Goal: Complete application form

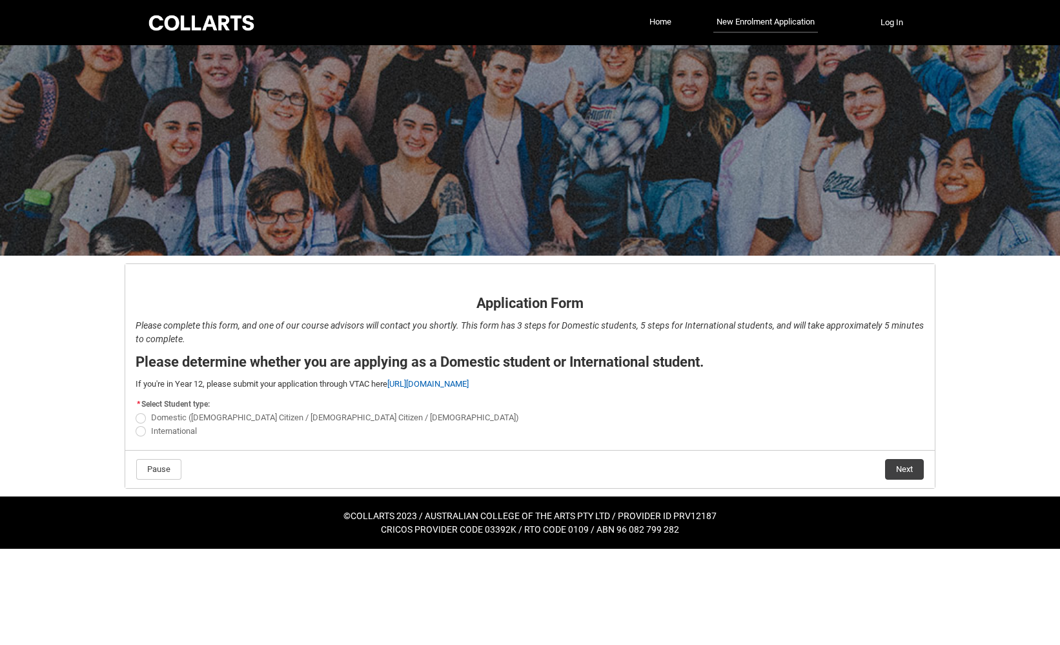
click at [263, 413] on span "Domestic ([DEMOGRAPHIC_DATA] Citizen / [DEMOGRAPHIC_DATA] Citizen / [DEMOGRAPHI…" at bounding box center [335, 418] width 368 height 10
click at [136, 411] on input "Domestic ([DEMOGRAPHIC_DATA] Citizen / [DEMOGRAPHIC_DATA] Citizen / [DEMOGRAPHI…" at bounding box center [135, 411] width 1 height 1
radio input "true"
click at [897, 460] on button "Next" at bounding box center [904, 469] width 39 height 21
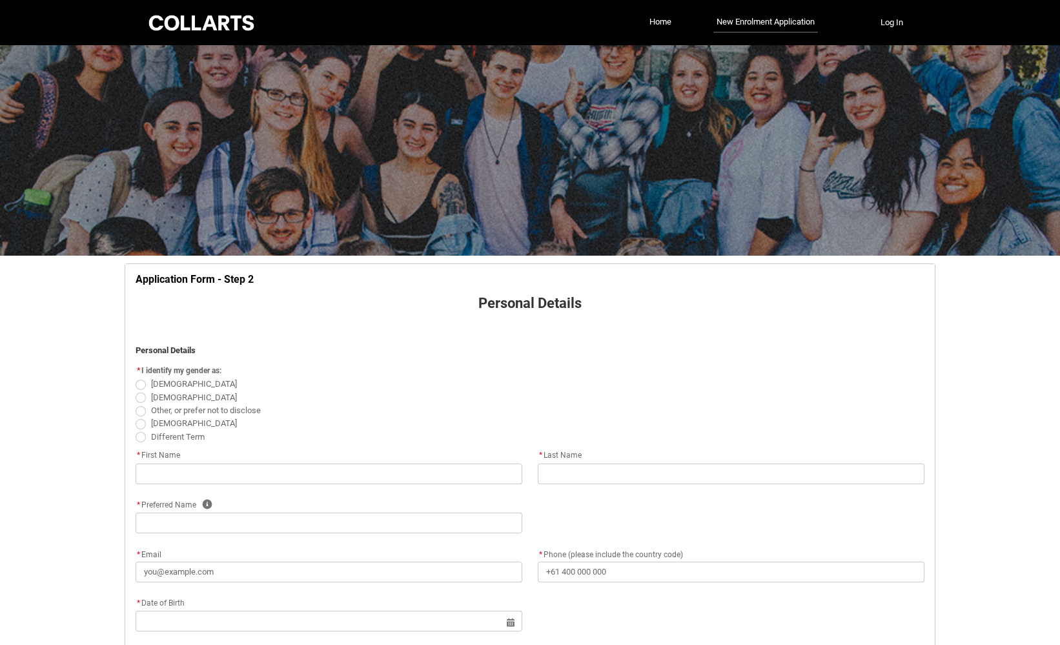
scroll to position [135, 0]
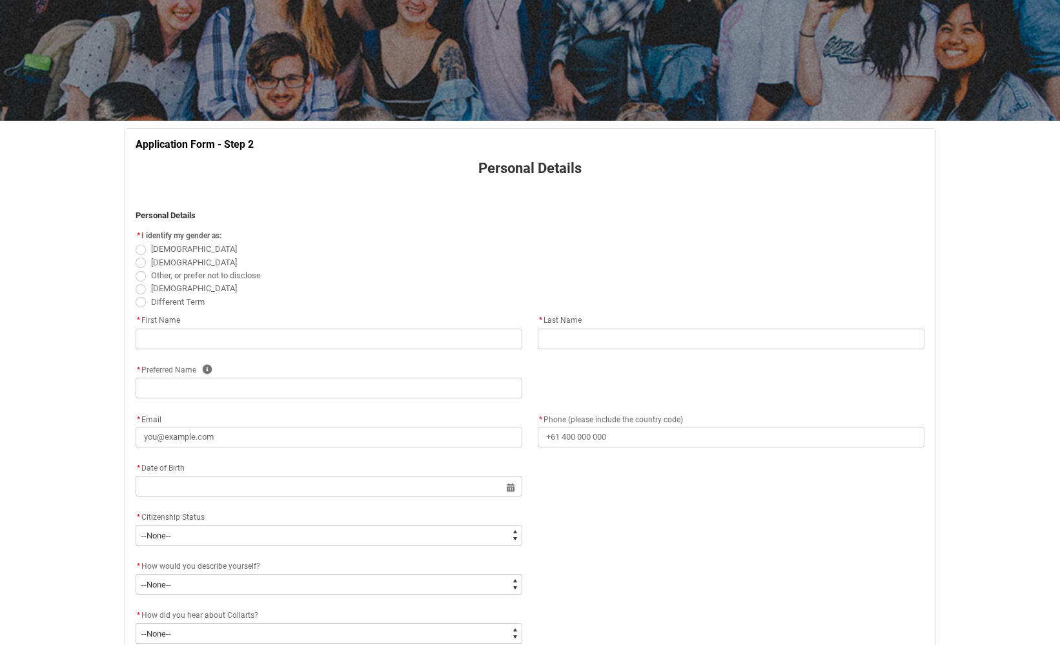
click at [155, 259] on span "[DEMOGRAPHIC_DATA]" at bounding box center [194, 263] width 86 height 10
click at [136, 256] on input "[DEMOGRAPHIC_DATA]" at bounding box center [135, 255] width 1 height 1
radio input "true"
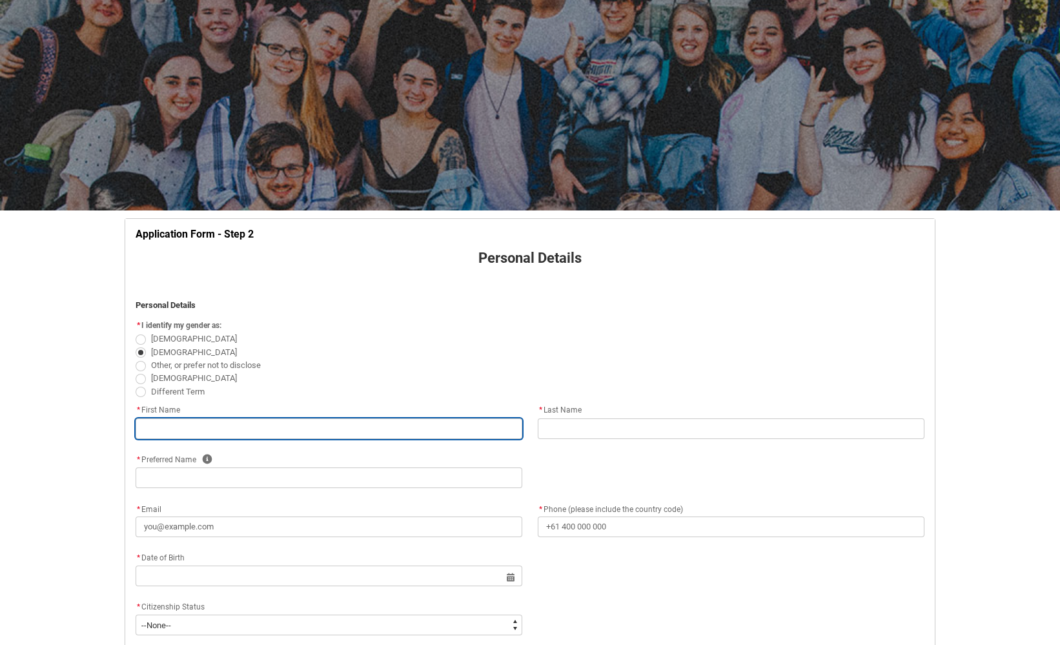
scroll to position [45, 0]
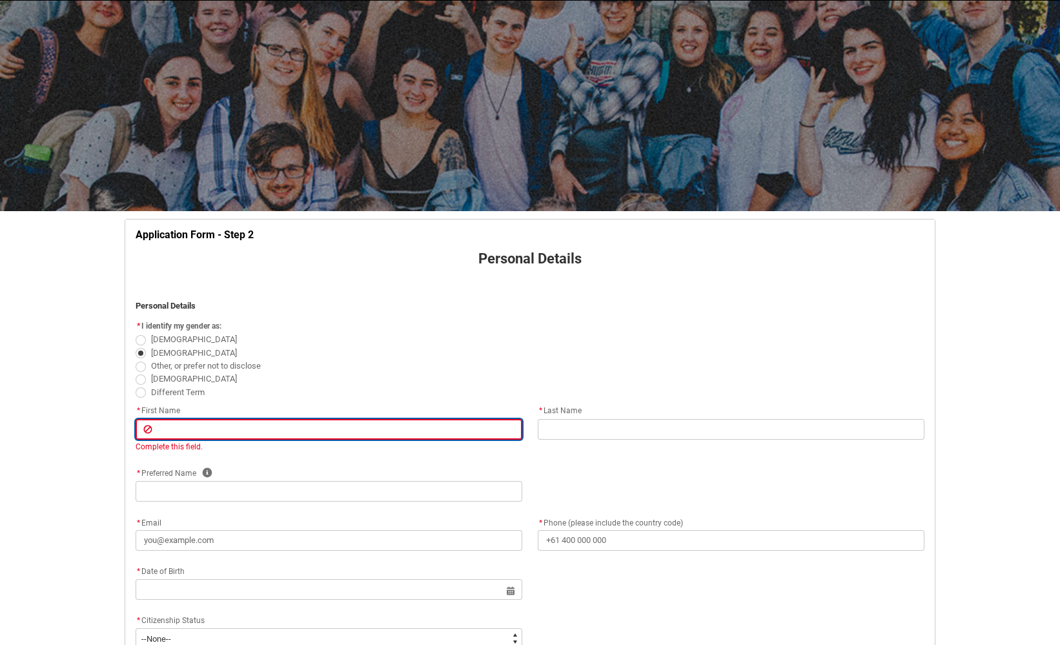
type lightning-primitive-input-simple "J"
type input "J"
type lightning-primitive-input-simple "[PERSON_NAME]"
type input "[PERSON_NAME]"
type lightning-primitive-input-simple "Jac"
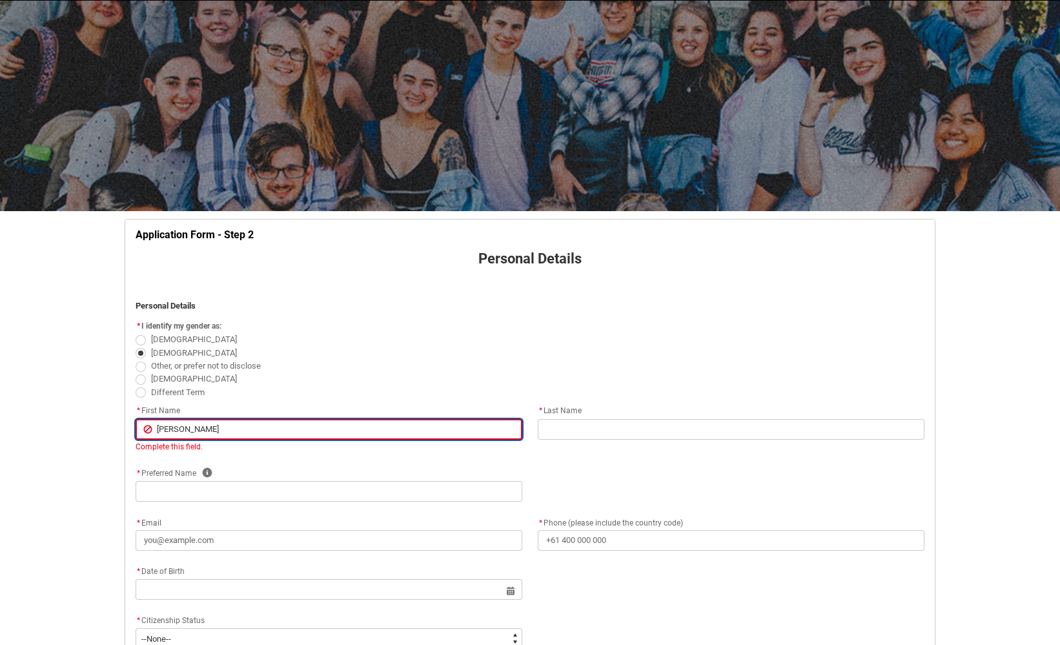
type input "Jac"
type lightning-primitive-input-simple "Jaco"
type input "Jaco"
type lightning-primitive-input-simple "[PERSON_NAME]"
type input "[PERSON_NAME]"
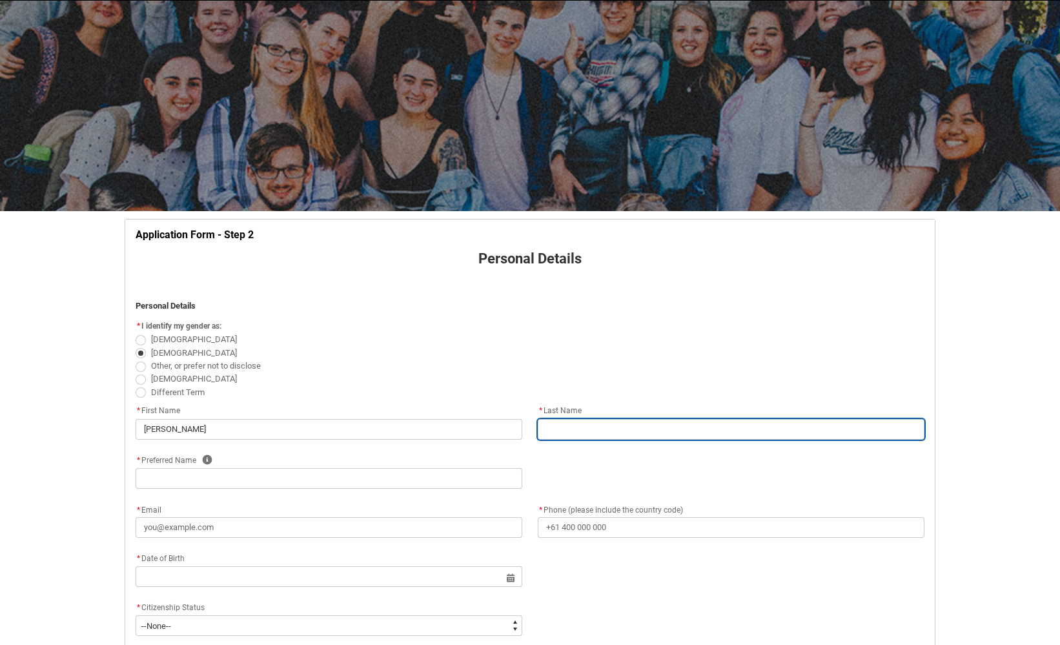
type lightning-primitive-input-simple "F"
type input "F"
type lightning-primitive-input-simple "Fi"
type input "Fi"
type lightning-primitive-input-simple "Fit"
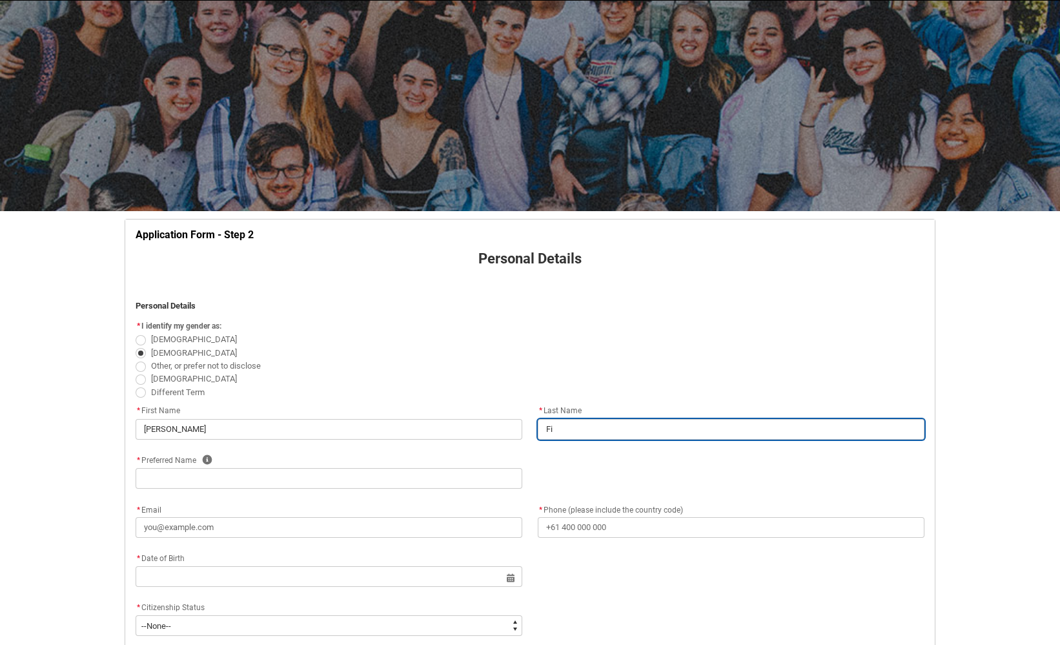
type input "Fit"
type lightning-primitive-input-simple "Fitz"
type input "Fitz"
type lightning-primitive-input-simple "Fitzg"
type input "Fitzg"
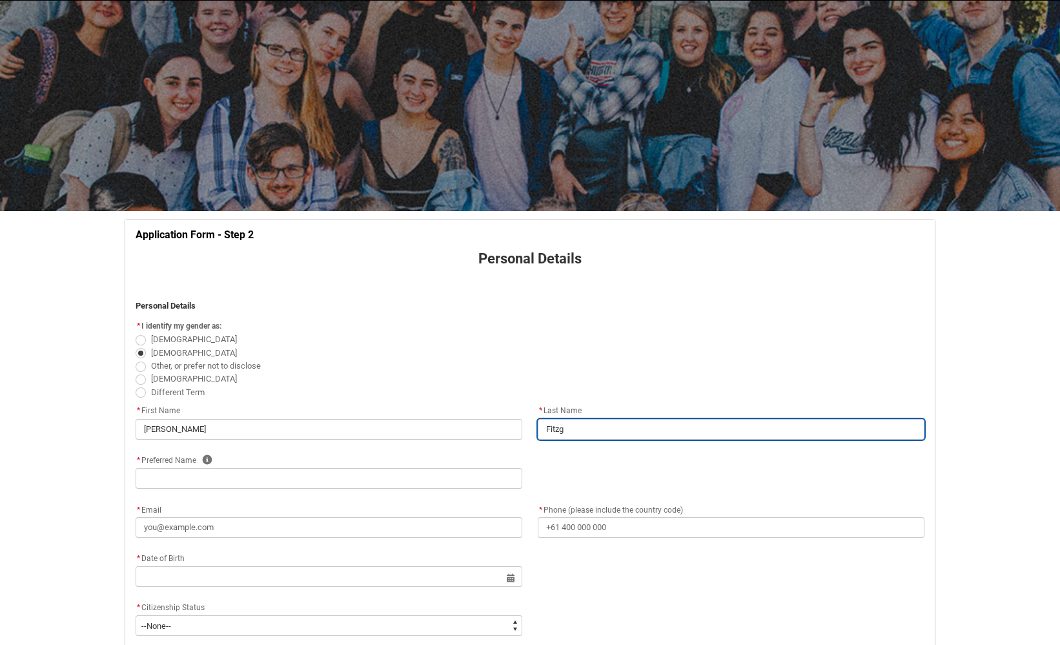
type lightning-primitive-input-simple "Fitzge"
type input "Fitzge"
type lightning-primitive-input-simple "Fitzger"
type input "Fitzger"
type lightning-primitive-input-simple "Fitzgera"
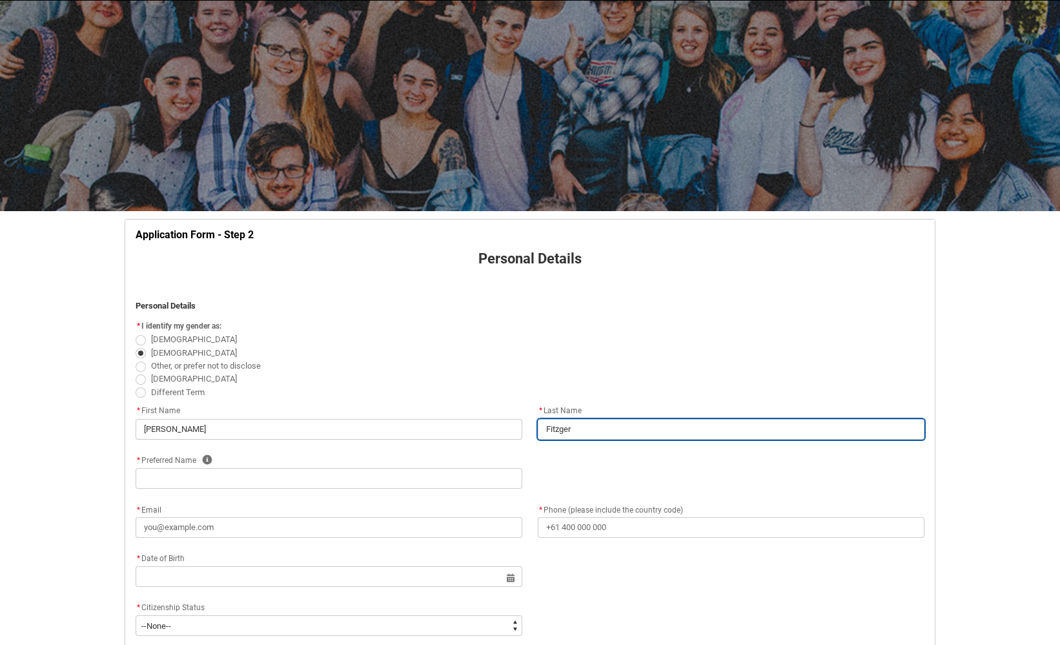
type input "Fitzgera"
type lightning-primitive-input-simple "Fitzgeral"
type input "Fitzgeral"
type lightning-primitive-input-simple "[PERSON_NAME]"
type input "[PERSON_NAME]"
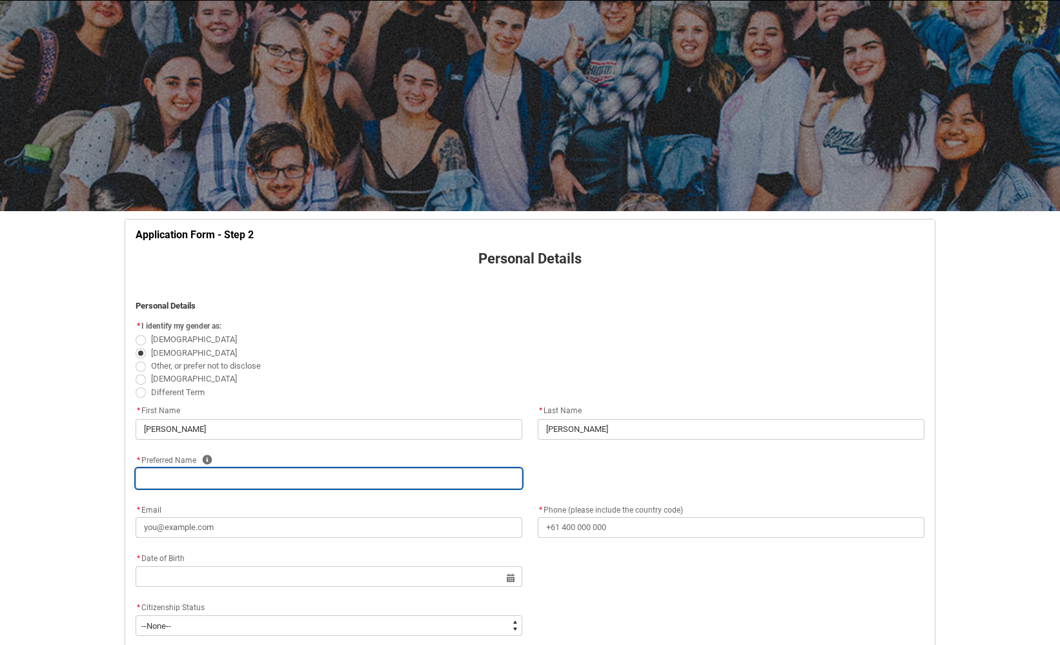
type lightning-primitive-input-simple "J"
type input "J"
type lightning-primitive-input-simple "[PERSON_NAME]"
type input "[PERSON_NAME]"
type lightning-primitive-input-simple "Jak"
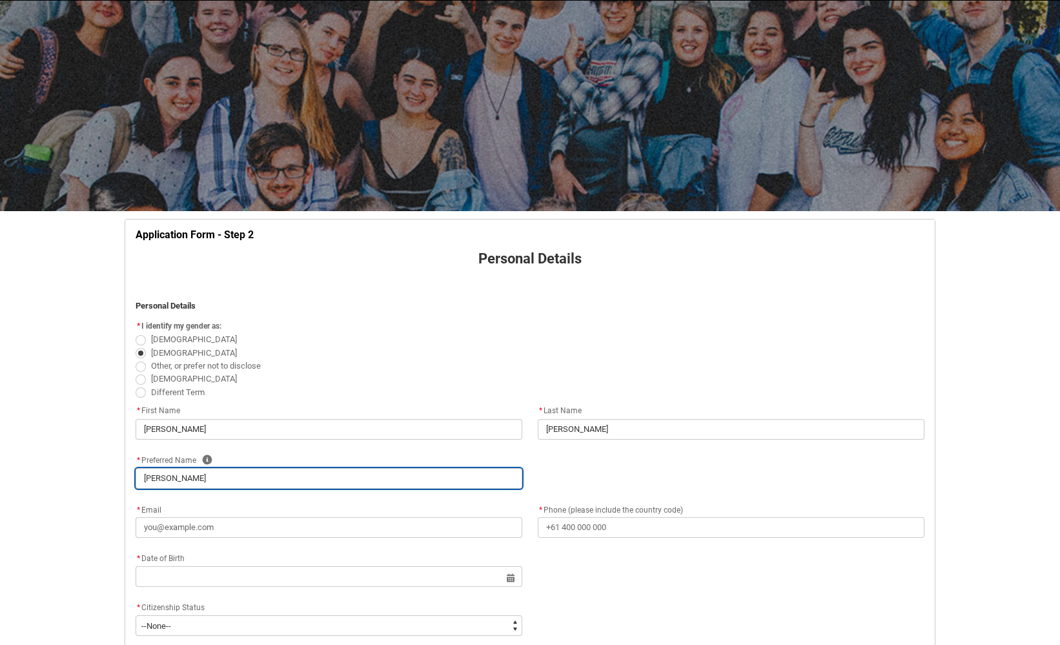
type input "Jak"
type lightning-primitive-input-simple "[PERSON_NAME]"
type input "[PERSON_NAME]"
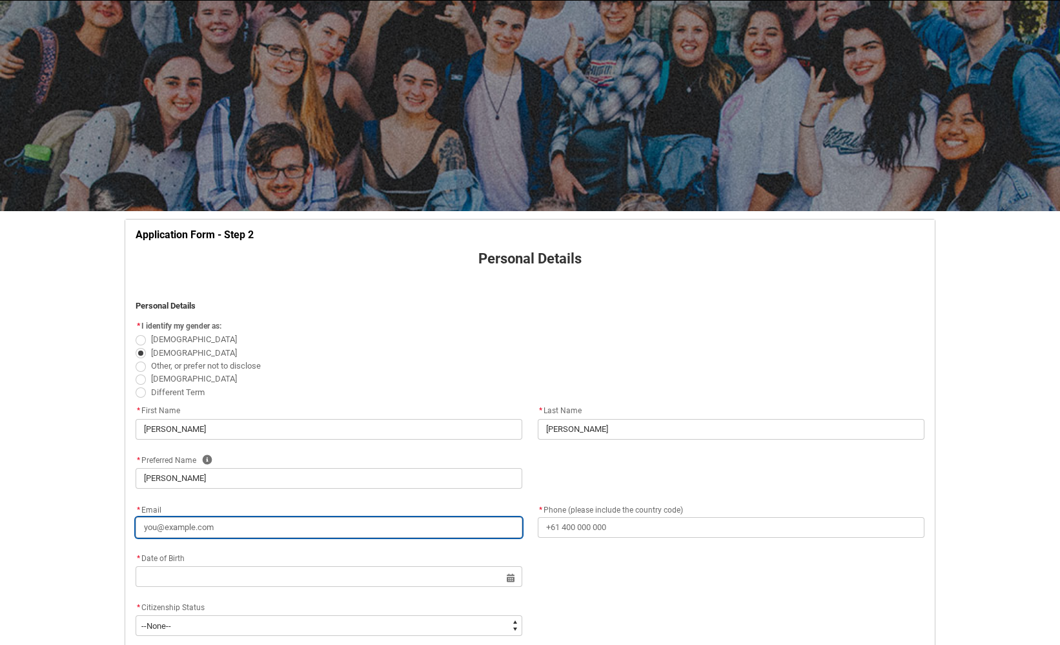
type lightning-primitive-input-simple "c"
type input "c"
type lightning-primitive-input-simple "ca"
type input "ca"
type lightning-primitive-input-simple "car"
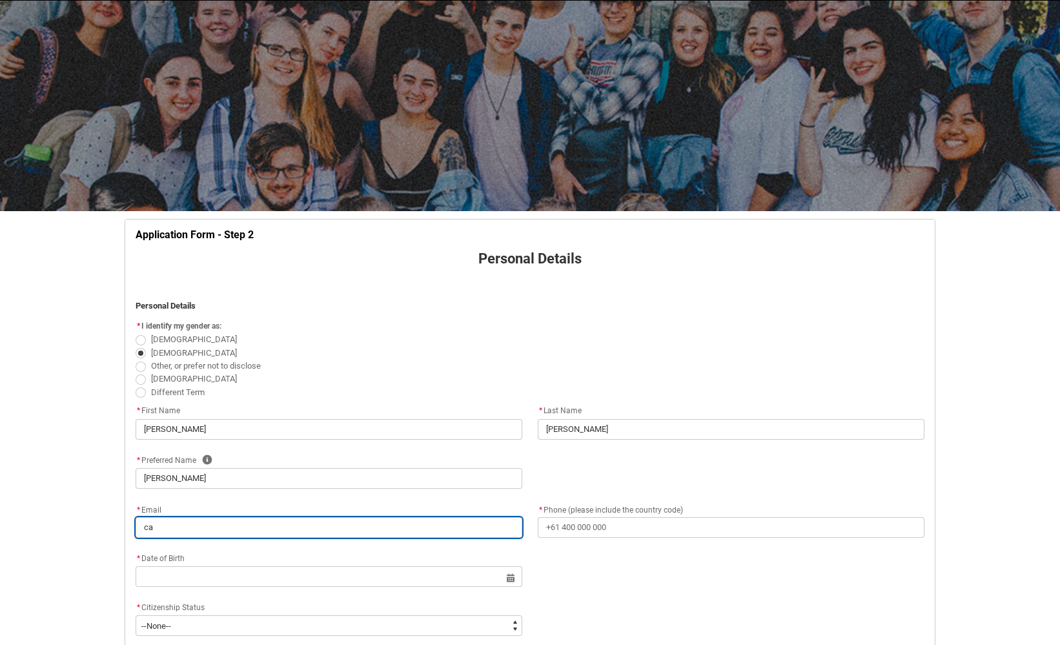
type input "car"
type lightning-primitive-input-simple "cara"
type input "cara"
type lightning-primitive-input-simple "caraj"
type input "caraj"
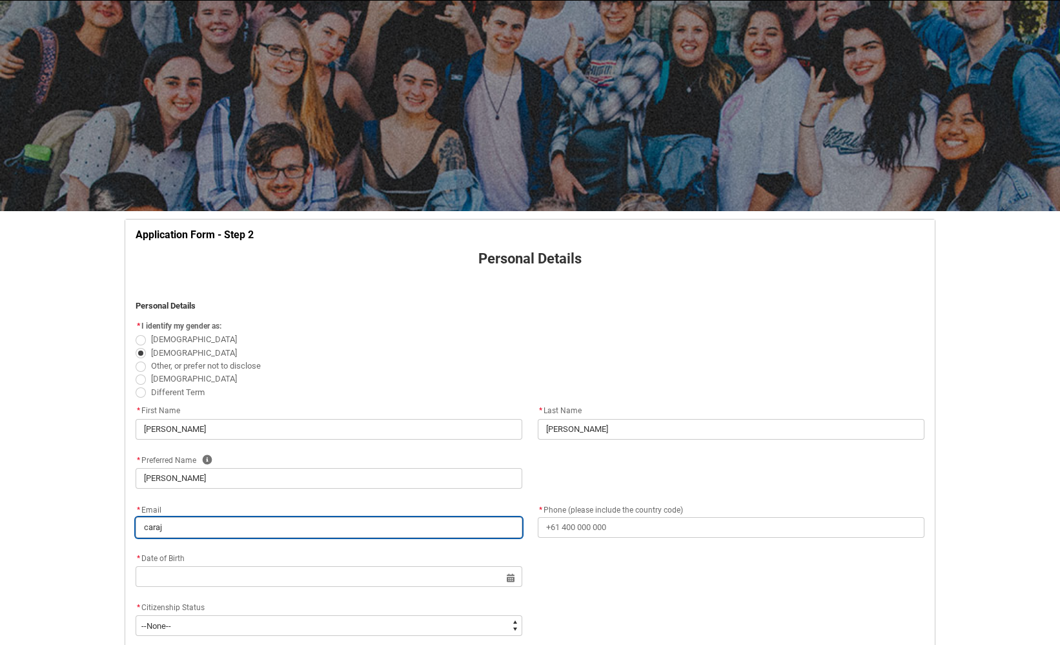
type lightning-primitive-input-simple "caraja"
type input "caraja"
type lightning-primitive-input-simple "carajar"
type input "carajar"
type lightning-primitive-input-simple "carajarg"
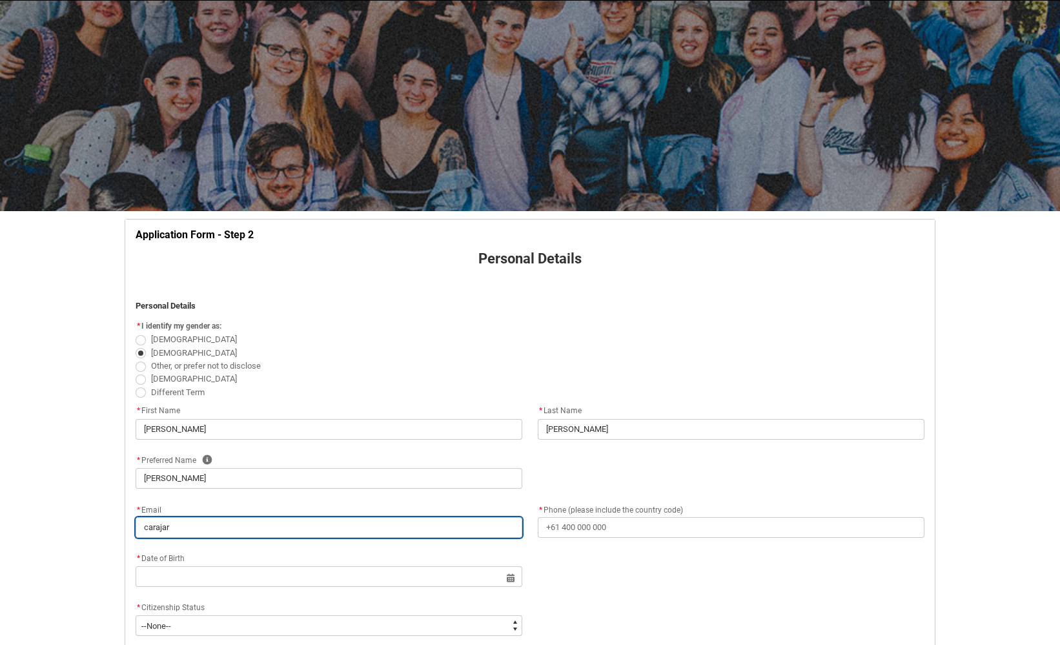
type input "carajarg"
type lightning-primitive-input-simple "carajarga"
type input "carajarga"
type lightning-primitive-input-simple "carajargao"
type input "carajargao"
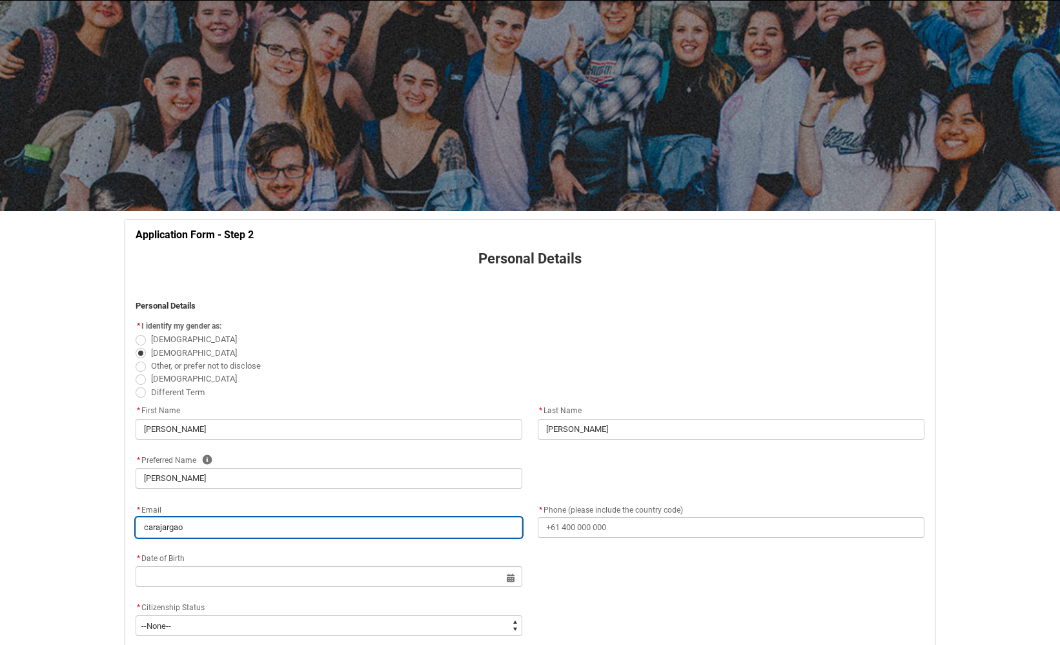
type lightning-primitive-input-simple "carajargao@"
type input "carajargao@"
type lightning-primitive-input-simple "carajargao@f"
type input "carajargao@f"
type lightning-primitive-input-simple "carajargao@fa"
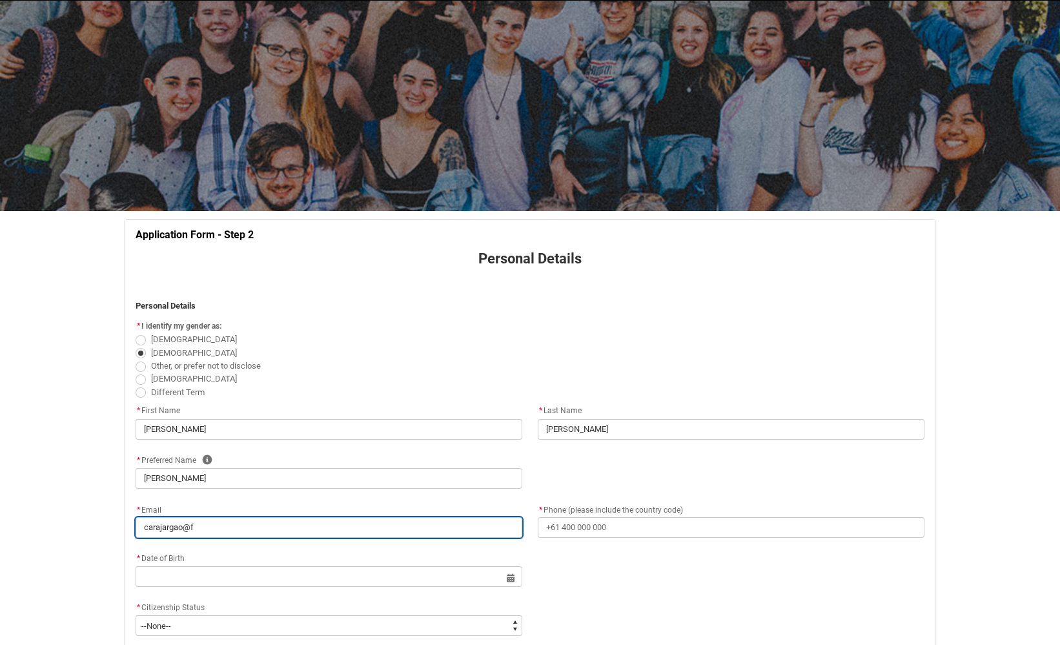
type input "carajargao@fa"
type lightning-primitive-input-simple "carajargao@fas"
type input "carajargao@fas"
type lightning-primitive-input-simple "carajargao@fast"
type input "carajargao@fast"
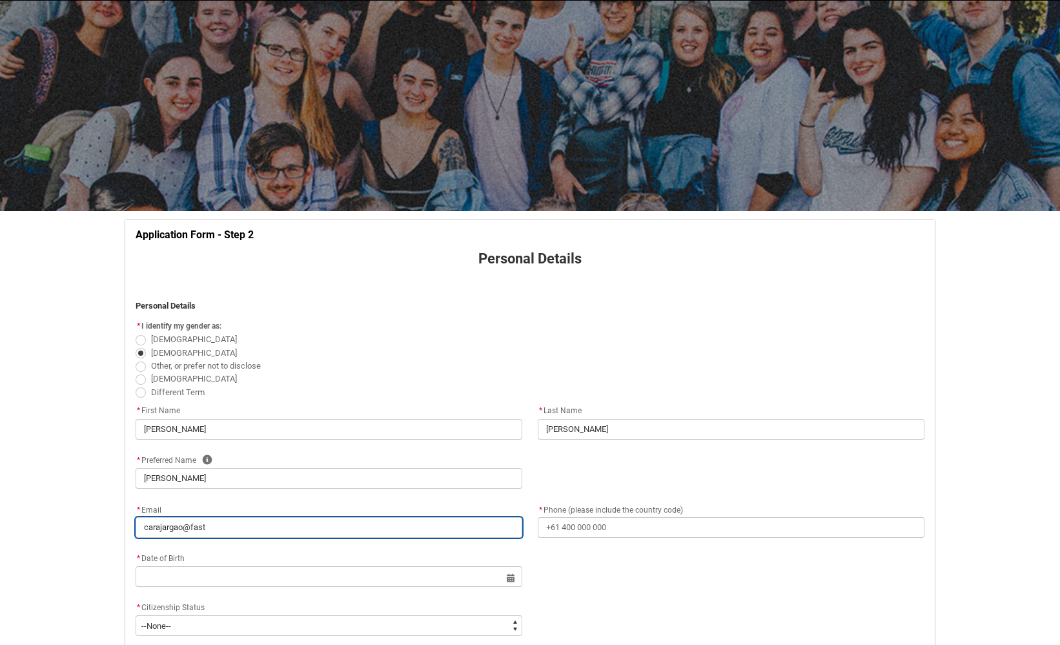
type lightning-primitive-input-simple "carajargao@fastm"
type input "carajargao@fastm"
type lightning-primitive-input-simple "carajargao@fastma"
type input "carajargao@fastma"
type lightning-primitive-input-simple "carajargao@fastmai"
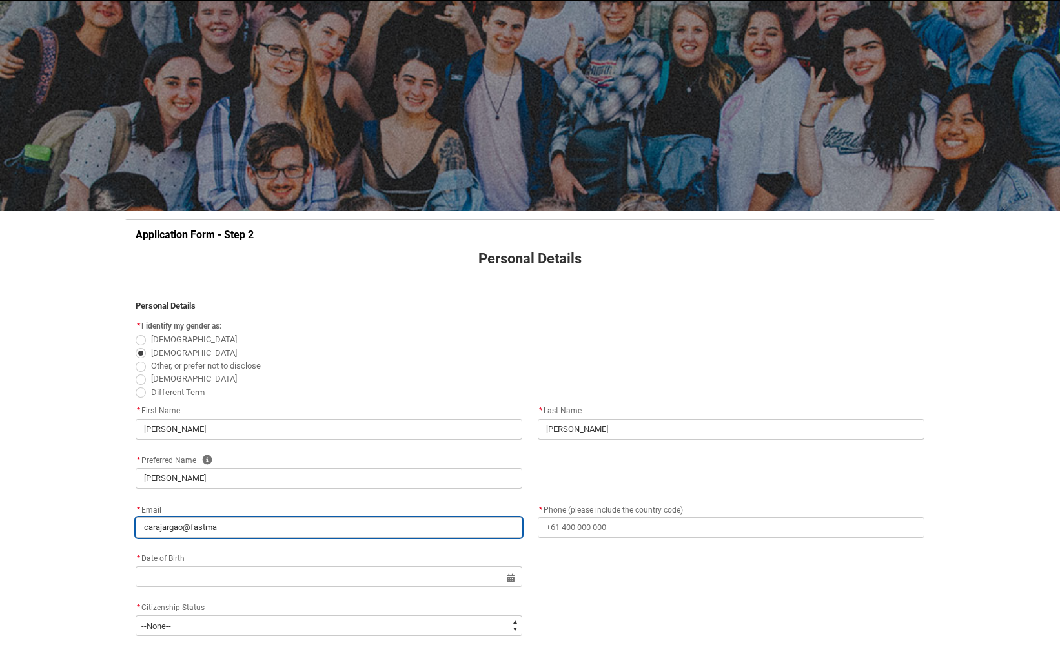
type input "carajargao@fastmai"
type lightning-primitive-input-simple "carajargao@fastmail"
type input "carajargao@fastmail"
type lightning-primitive-input-simple "carajargao@fastmail."
type input "carajargao@fastmail."
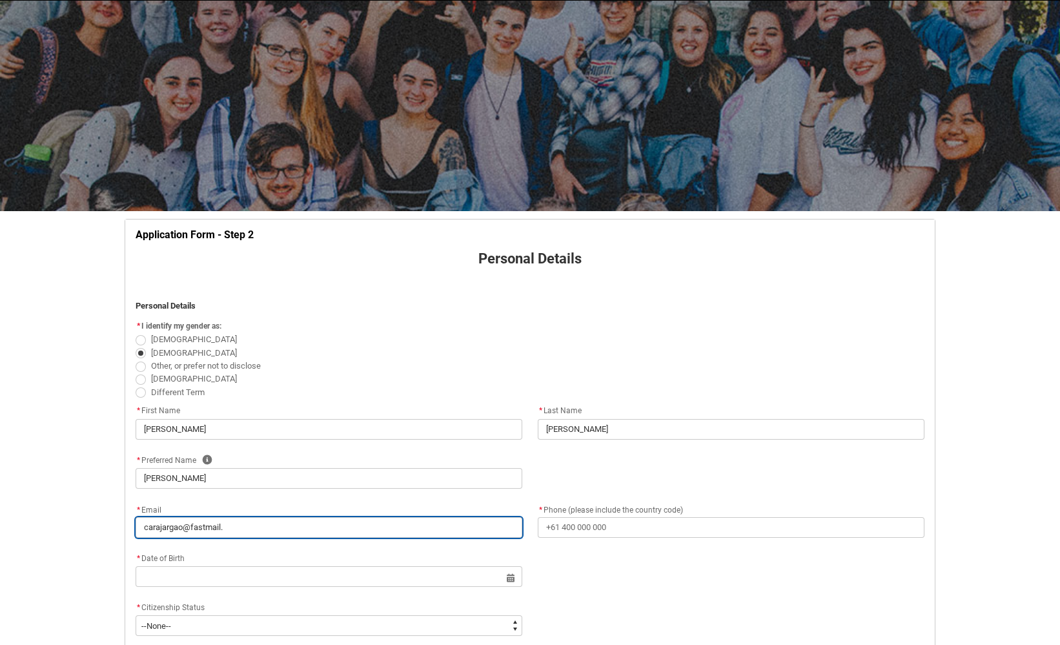
type lightning-primitive-input-simple "carajargao@fastmail.f"
type input "carajargao@fastmail.f"
type lightning-primitive-input-simple "[EMAIL_ADDRESS][DOMAIN_NAME]"
type input "[EMAIL_ADDRESS][DOMAIN_NAME]"
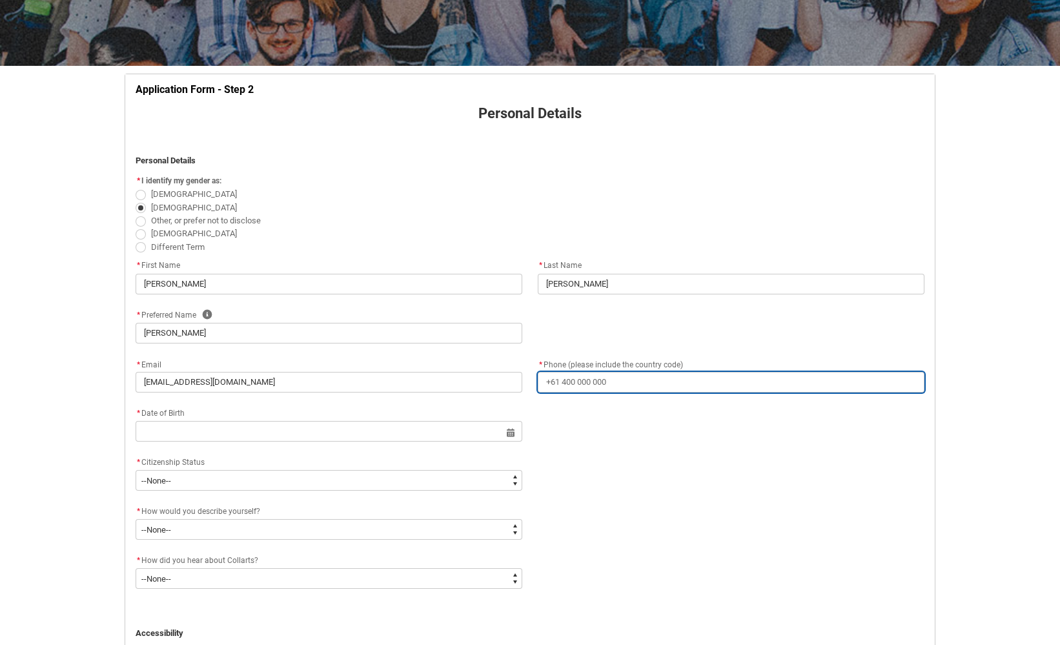
scroll to position [199, 0]
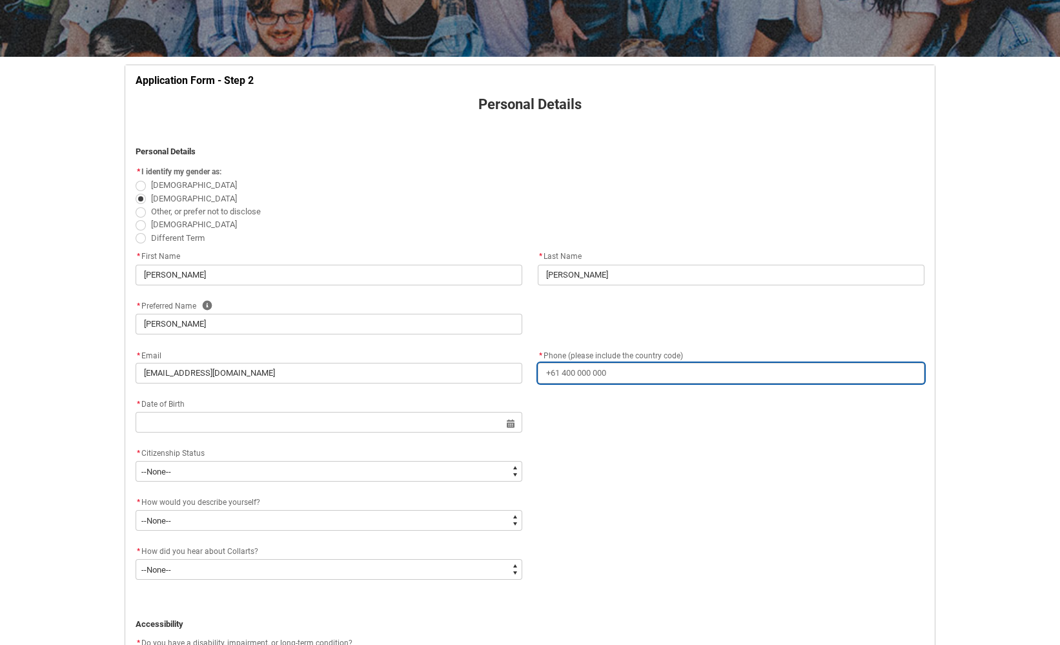
type lightning-primitive-input-simple "+"
type input "+"
type lightning-primitive-input-simple "+6"
type input "+6"
type lightning-primitive-input-simple "+61"
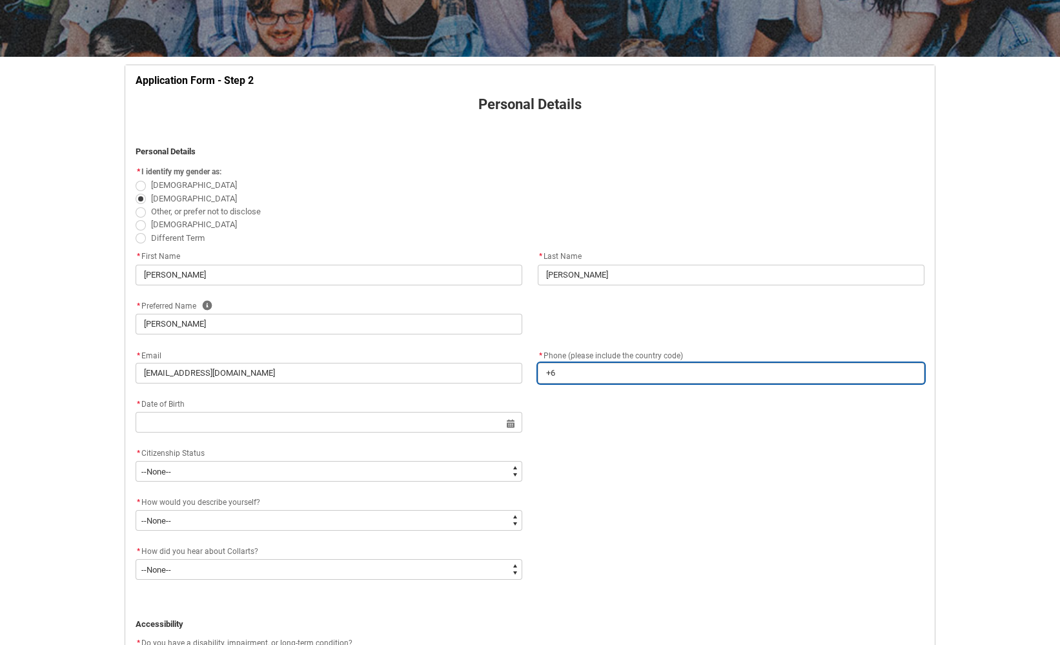
type input "+61"
type lightning-primitive-input-simple "+614"
type input "+614"
type lightning-primitive-input-simple "+6143"
type input "+6143"
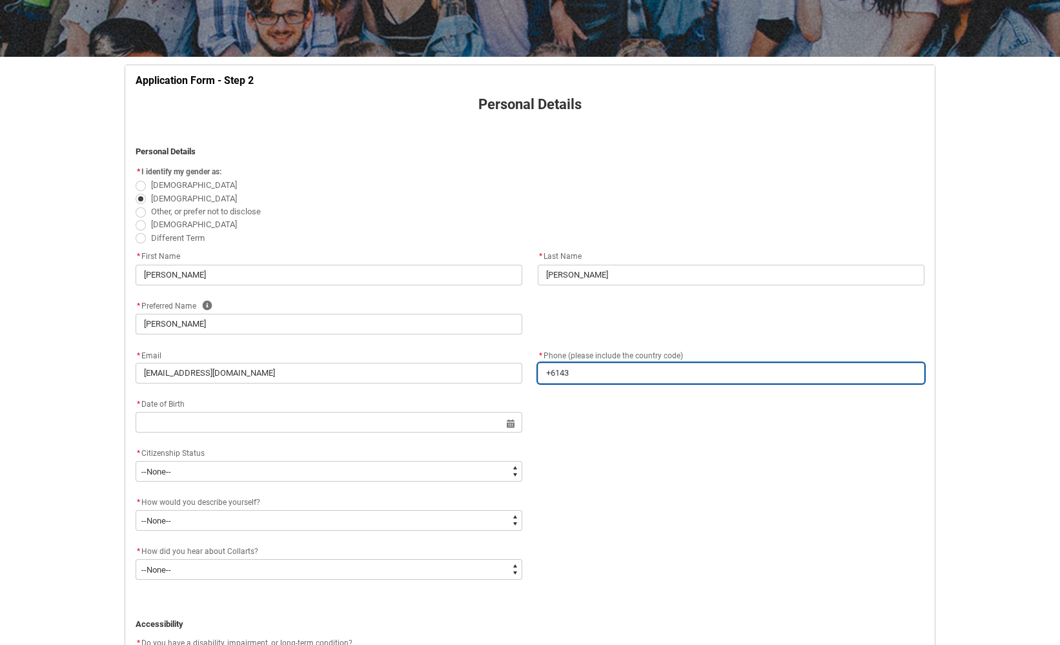
type lightning-primitive-input-simple "+61437"
type input "+61437"
type lightning-primitive-input-simple "+614379"
type input "+614379"
type lightning-primitive-input-simple "+6143798"
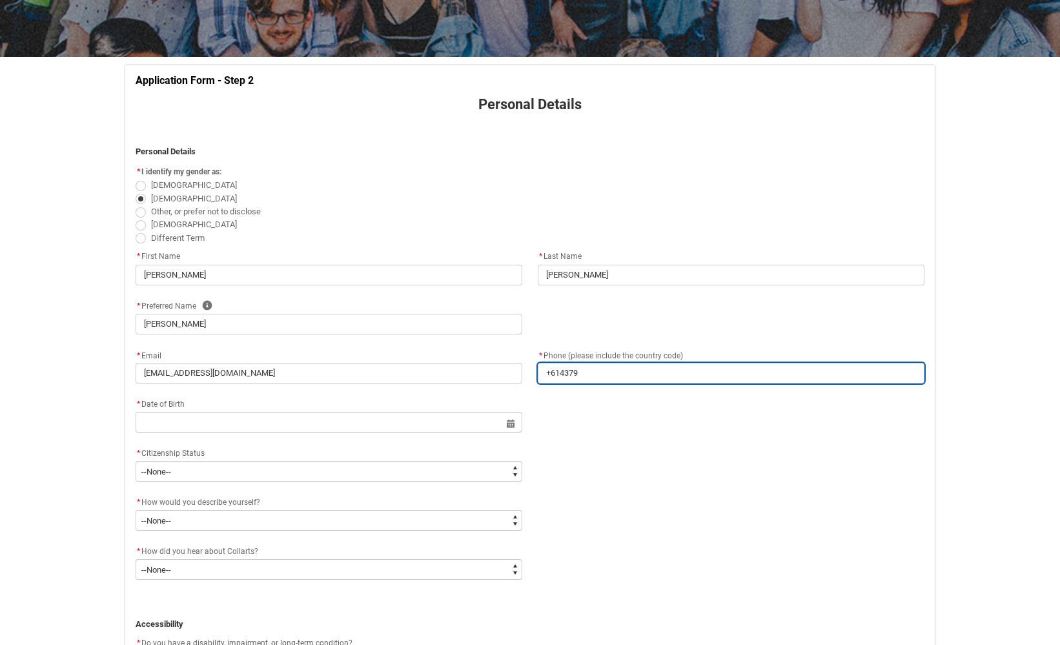
type input "+6143798"
type lightning-primitive-input-simple "+61437984"
type input "+61437984"
type lightning-primitive-input-simple "[PHONE_NUMBER]"
type input "[PHONE_NUMBER]"
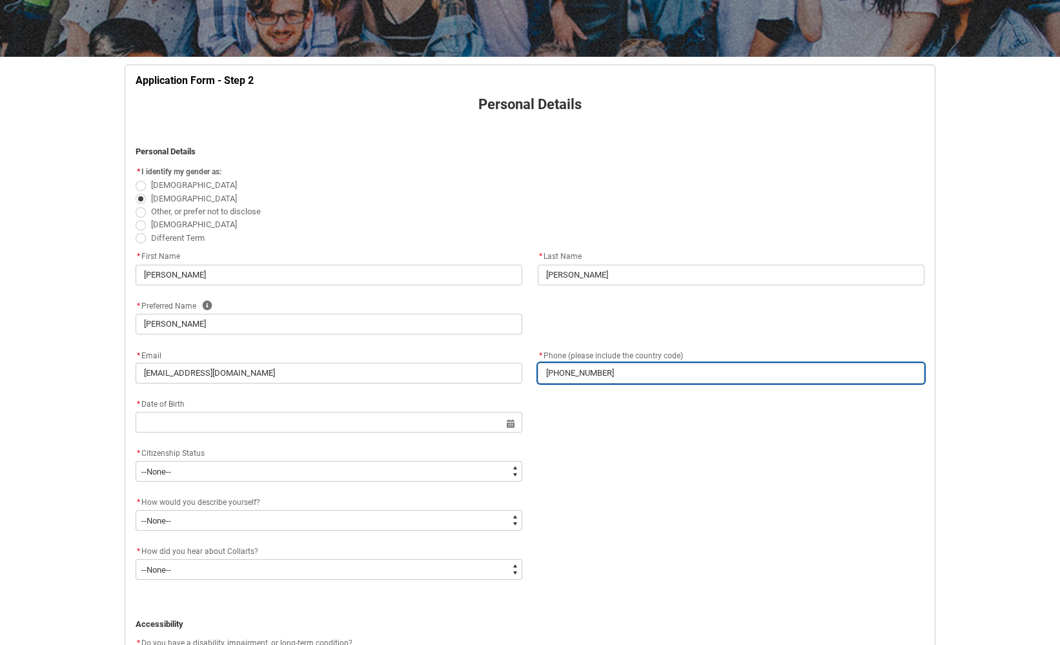
type lightning-primitive-input-simple "[PHONE_NUMBER]"
type input "[PHONE_NUMBER]"
type lightning-primitive-input-simple "[PHONE_NUMBER]"
type input "[PHONE_NUMBER]"
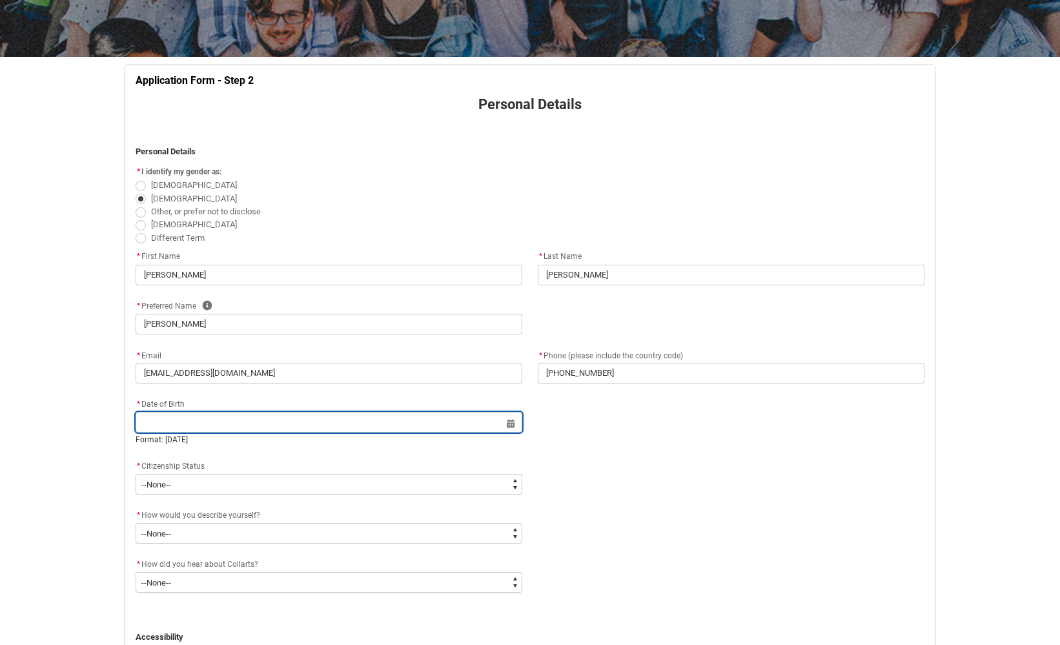
click at [515, 424] on input "REDU_Application_Form_for_Applicant flow" at bounding box center [329, 422] width 387 height 21
select select "2025"
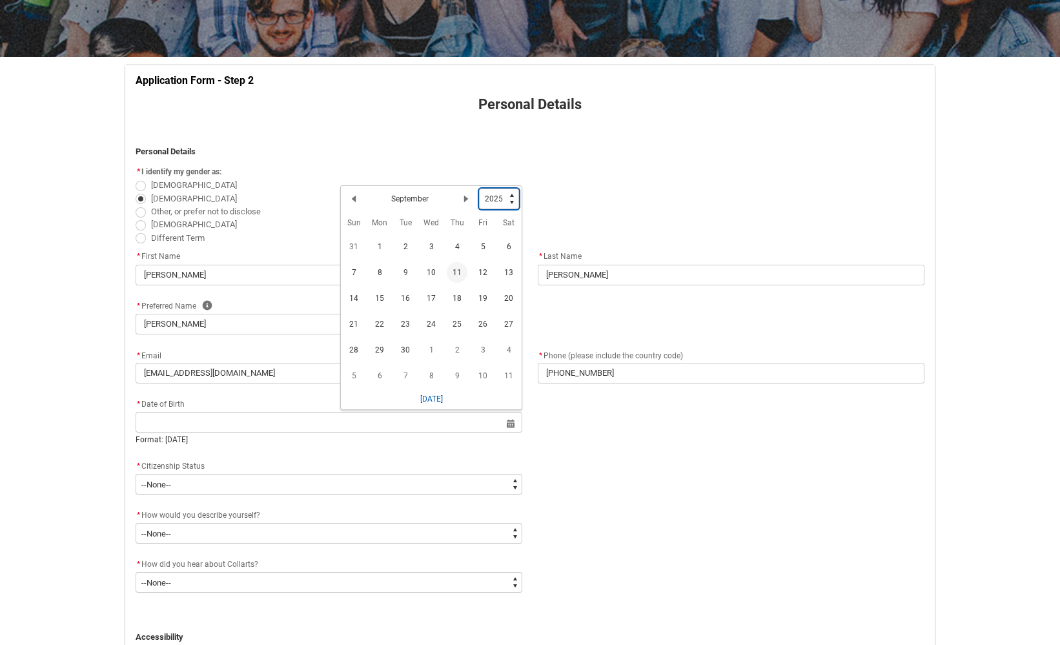
type lightning-select "1988"
select select "1988"
click at [356, 200] on lightning-primitive-icon "Date picker: September" at bounding box center [353, 201] width 9 height 9
click at [356, 200] on lightning-primitive-icon "Date picker: August" at bounding box center [353, 201] width 9 height 9
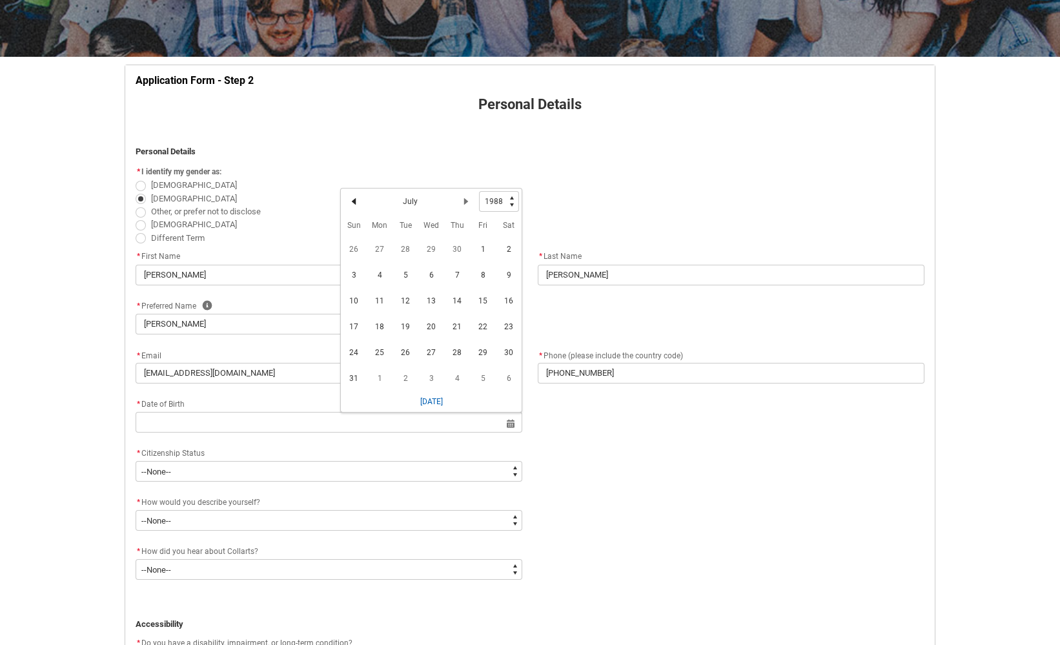
click at [356, 200] on lightning-primitive-icon "Date picker: July" at bounding box center [353, 201] width 9 height 9
click at [356, 200] on lightning-primitive-icon "Date picker: June" at bounding box center [353, 201] width 9 height 9
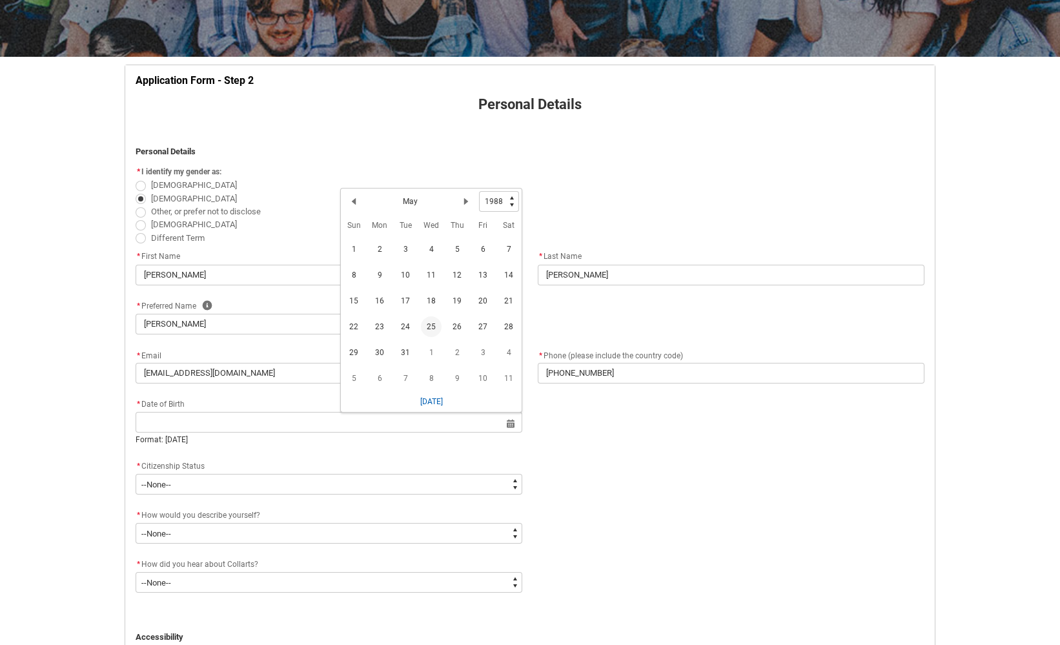
click at [432, 320] on span "25" at bounding box center [431, 326] width 21 height 21
type lightning-datepicker "[DATE]"
type lightning-input "[DATE]"
type input "[DATE]"
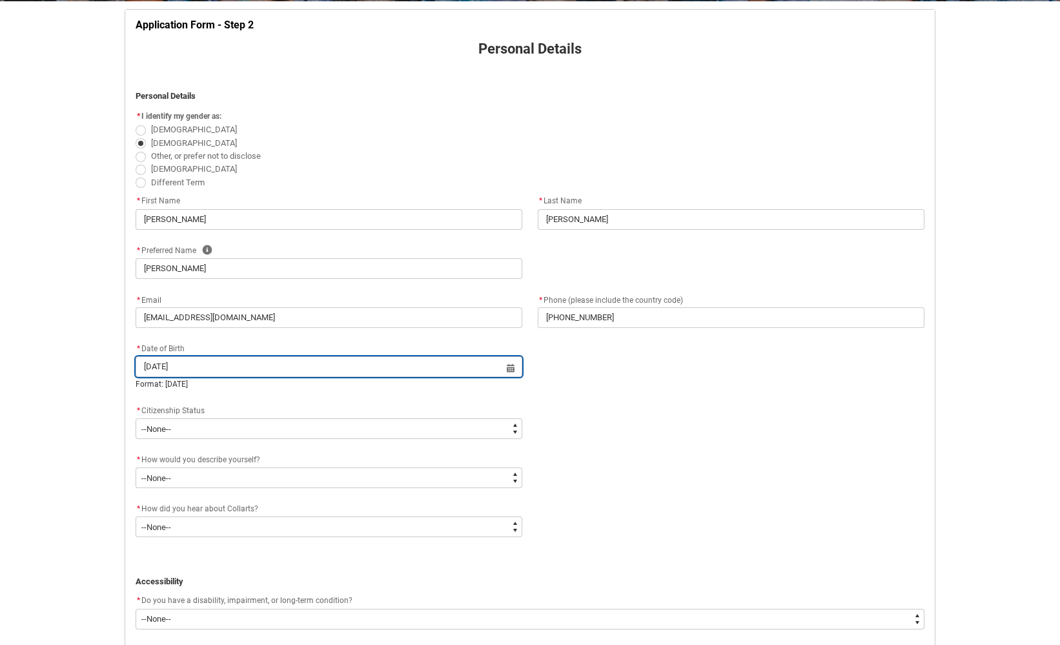
scroll to position [261, 0]
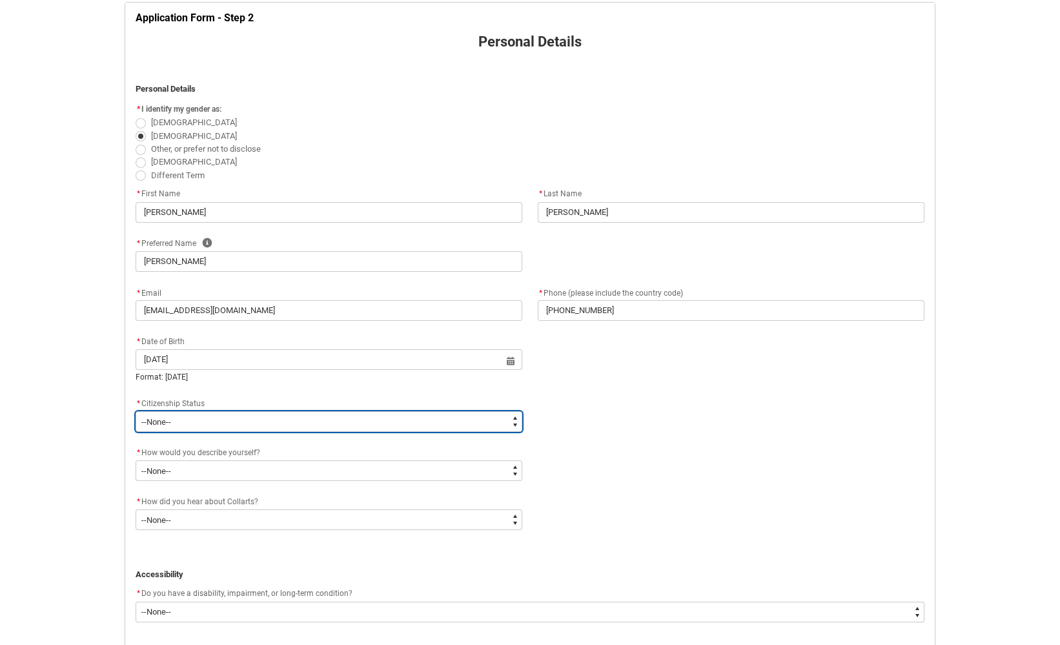
type lightning-select "Citizenship.1"
select select "Citizenship.1"
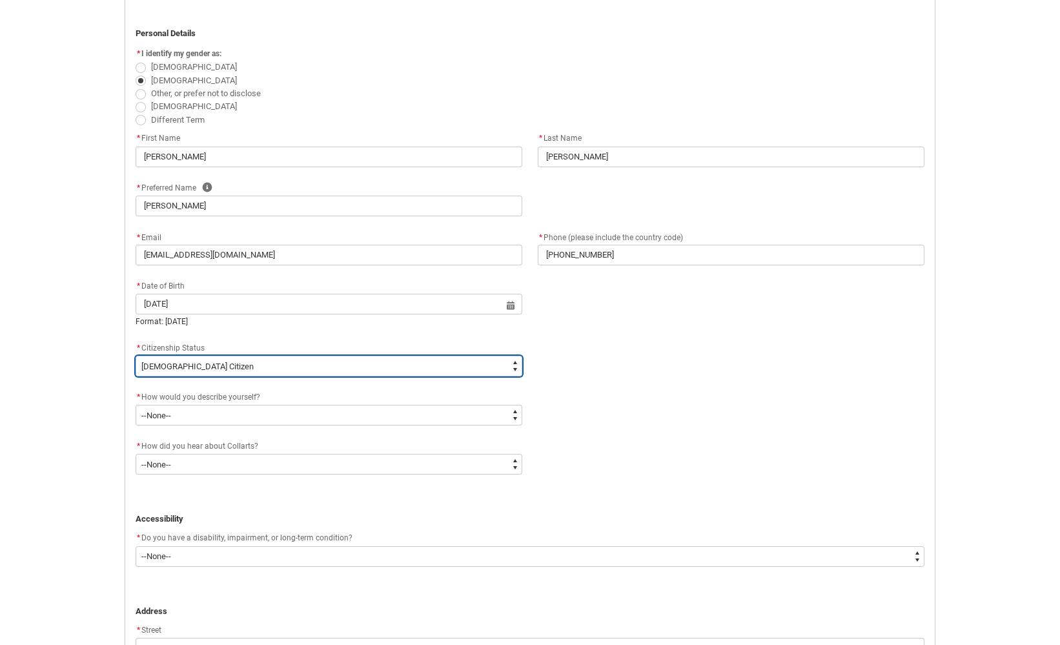
scroll to position [319, 0]
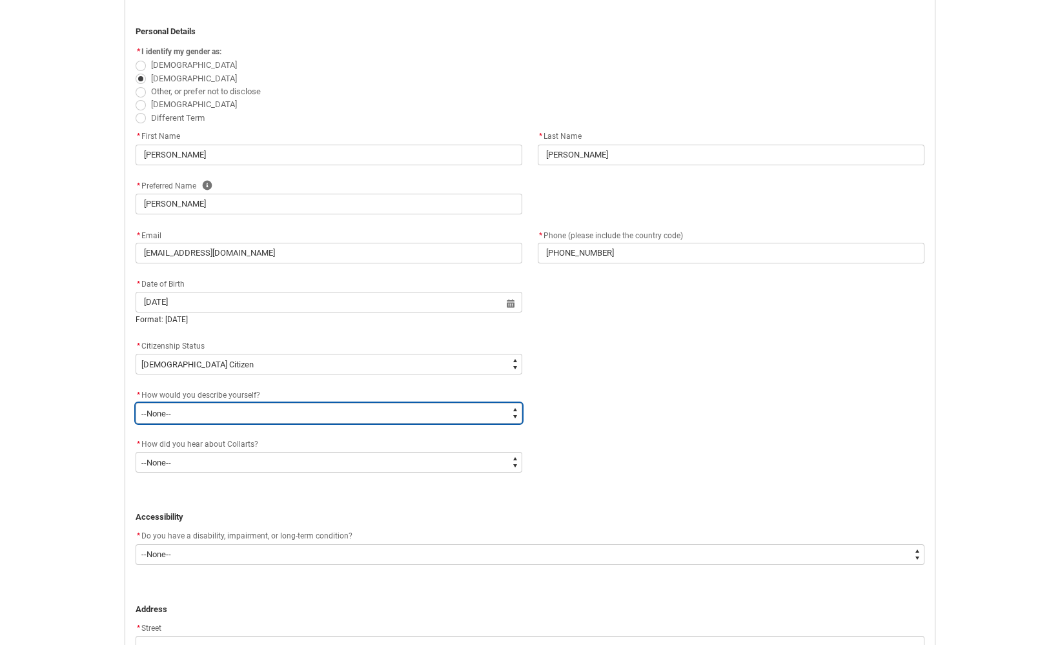
type lightning-select "HSLC_Domestic_d"
select select "HSLC_Domestic_d"
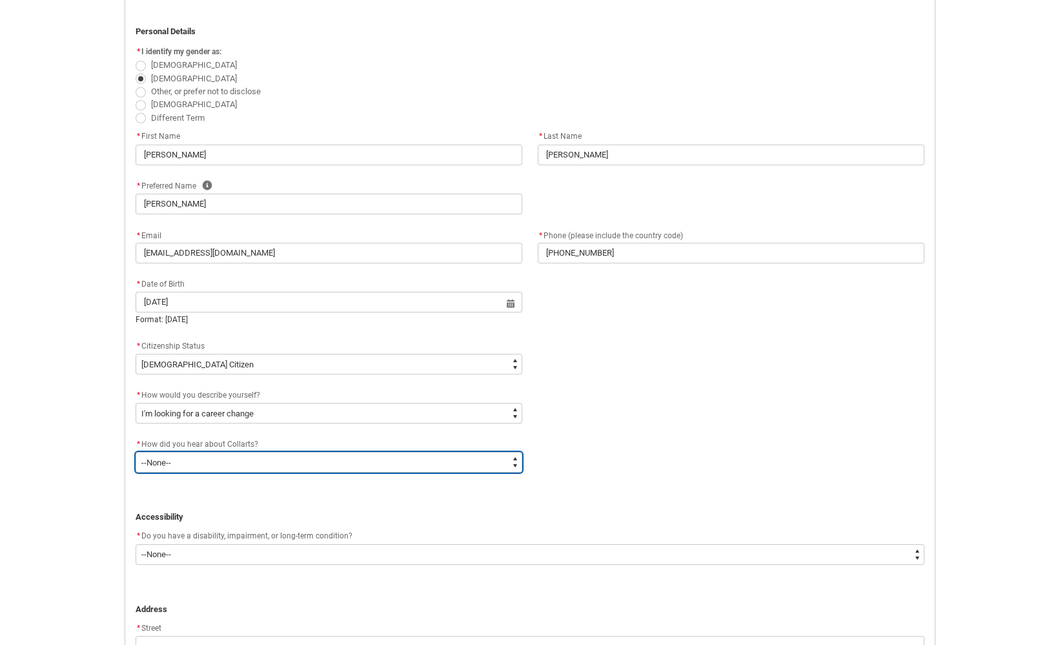
type lightning-select "Heard_About_Collarts_Picklist.Advertising - Google"
select select "Heard_About_Collarts_Picklist.Advertising - Google"
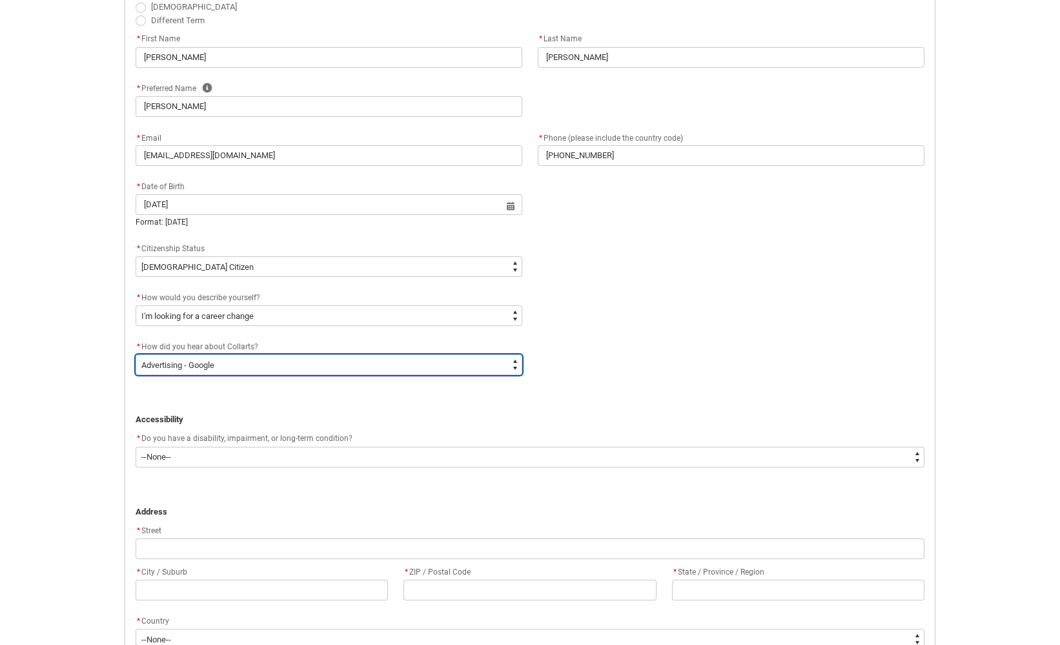
scroll to position [449, 0]
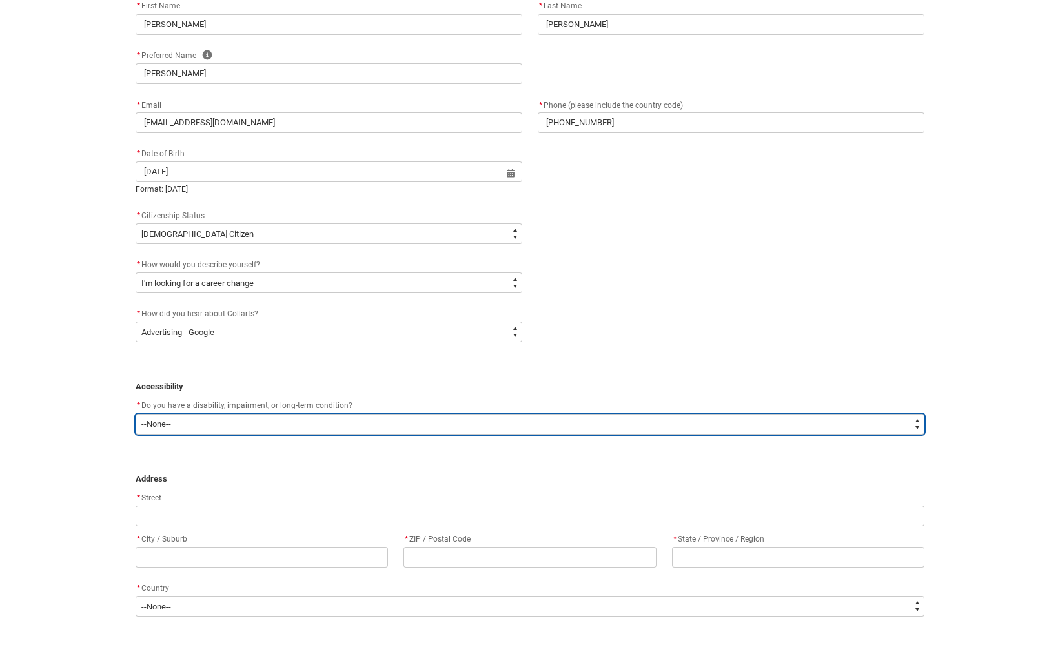
type lightning-select "No_TextChoice"
select select "No_TextChoice"
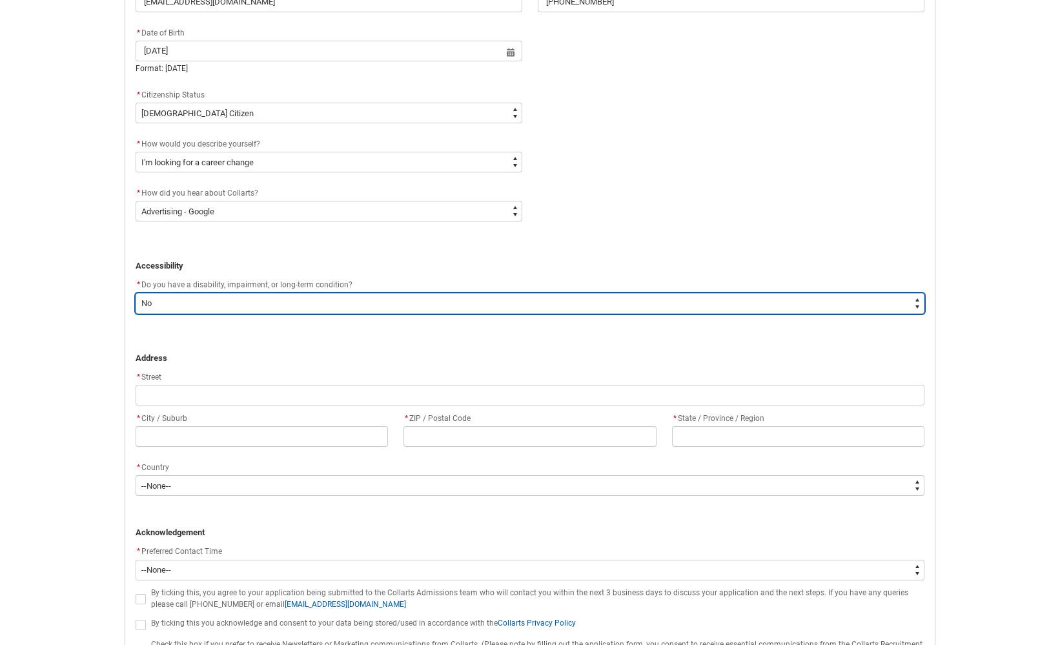
scroll to position [571, 0]
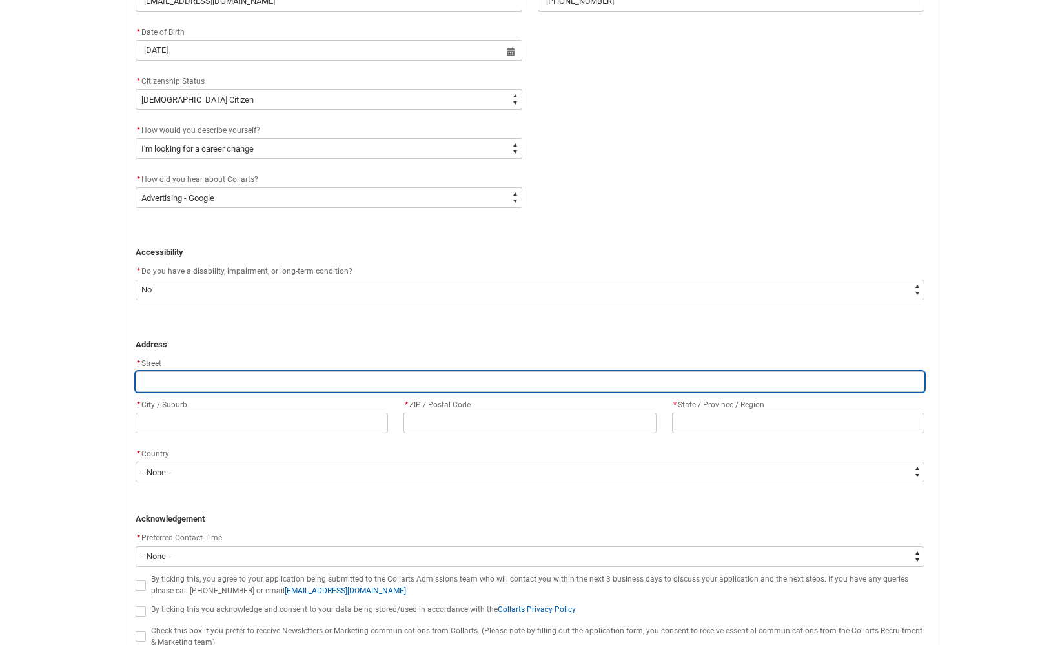
type lightning-primitive-input-simple "2"
type input "2"
type lightning-primitive-input-simple "22"
type input "22"
type lightning-primitive-input-simple "223"
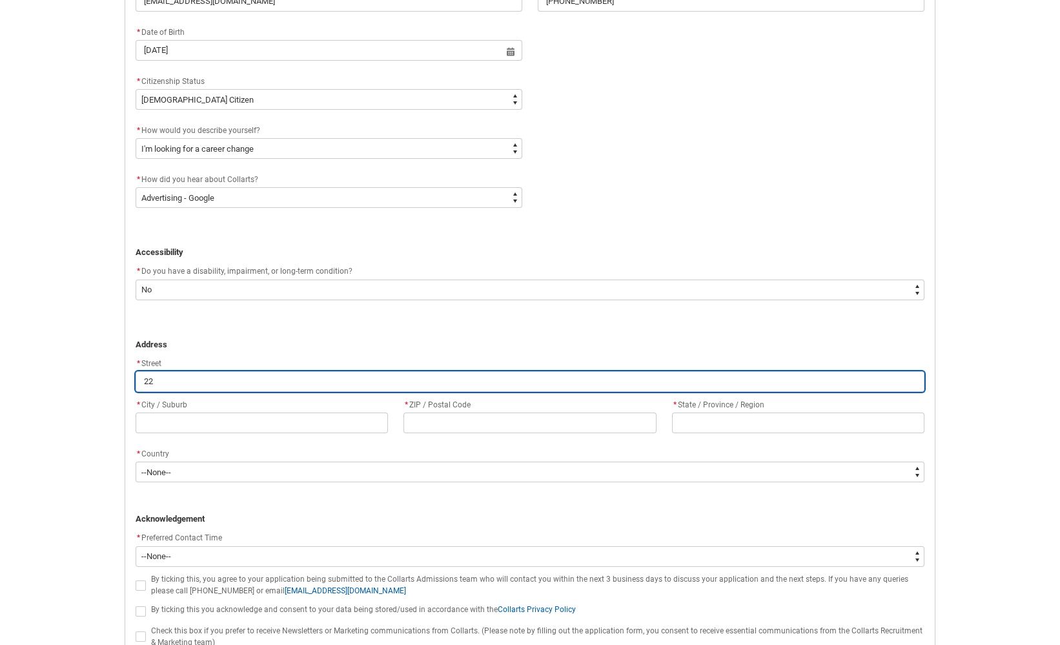
type input "223"
type lightning-primitive-input-simple "223/"
type input "223/"
type lightning-primitive-input-simple "223/4"
type input "223/4"
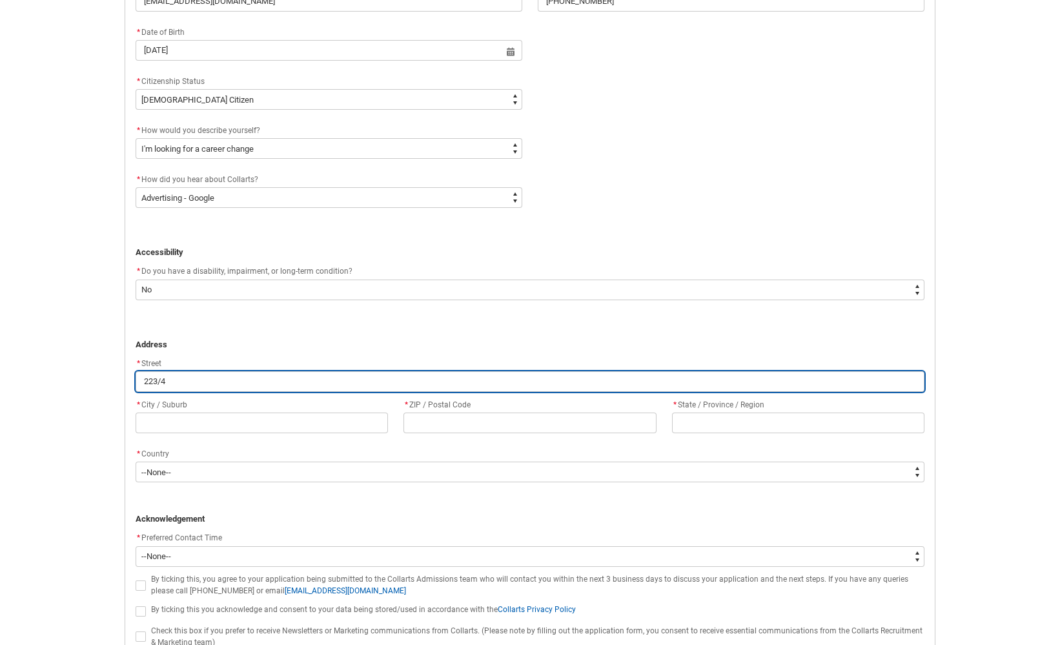
type lightning-primitive-input-simple "223/4"
type input "223/4"
type lightning-primitive-input-simple "223/4 B"
type input "223/4 B"
type lightning-primitive-input-simple "223/4 Ba"
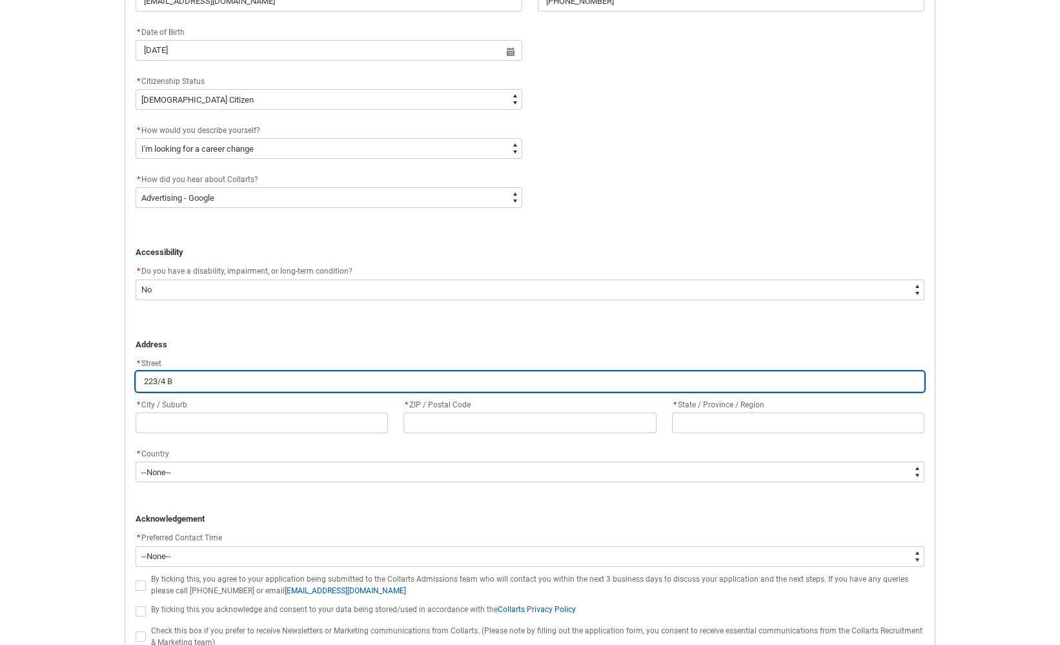
type input "223/4 Ba"
type lightning-primitive-input-simple "223/4 [MEDICAL_DATA]"
type input "223/4 [MEDICAL_DATA]"
type lightning-primitive-input-simple "223/4 Ball"
type input "223/4 Ball"
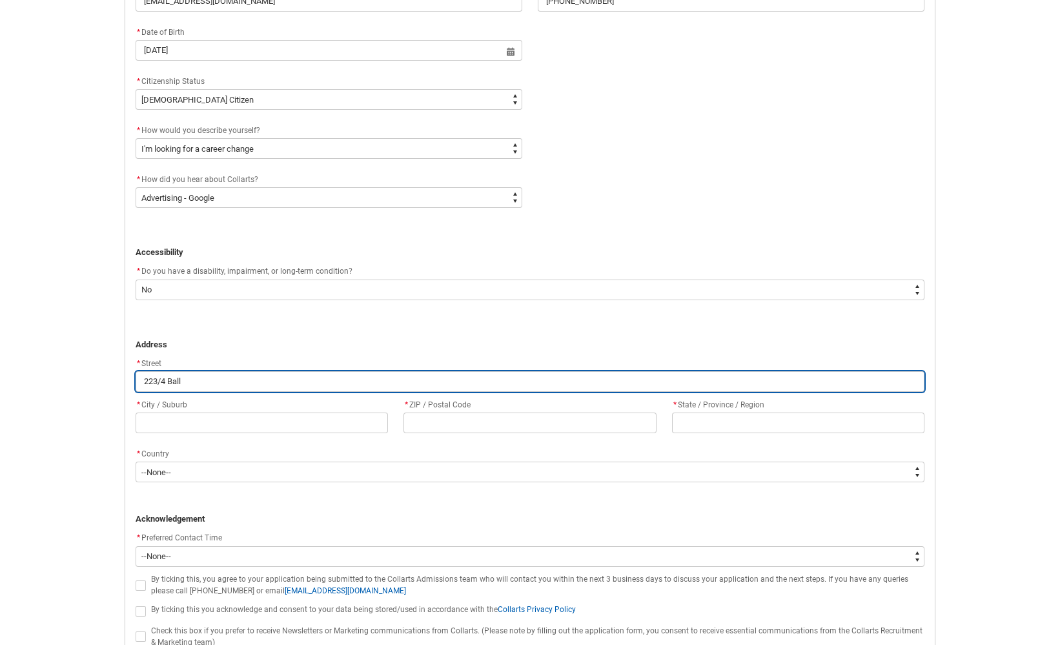
type lightning-primitive-input-simple "223/4 Balla"
type input "223/4 Balla"
type lightning-primitive-input-simple "223/4 Ballar"
type input "223/4 Ballar"
type lightning-primitive-input-simple "223/4 Ballara"
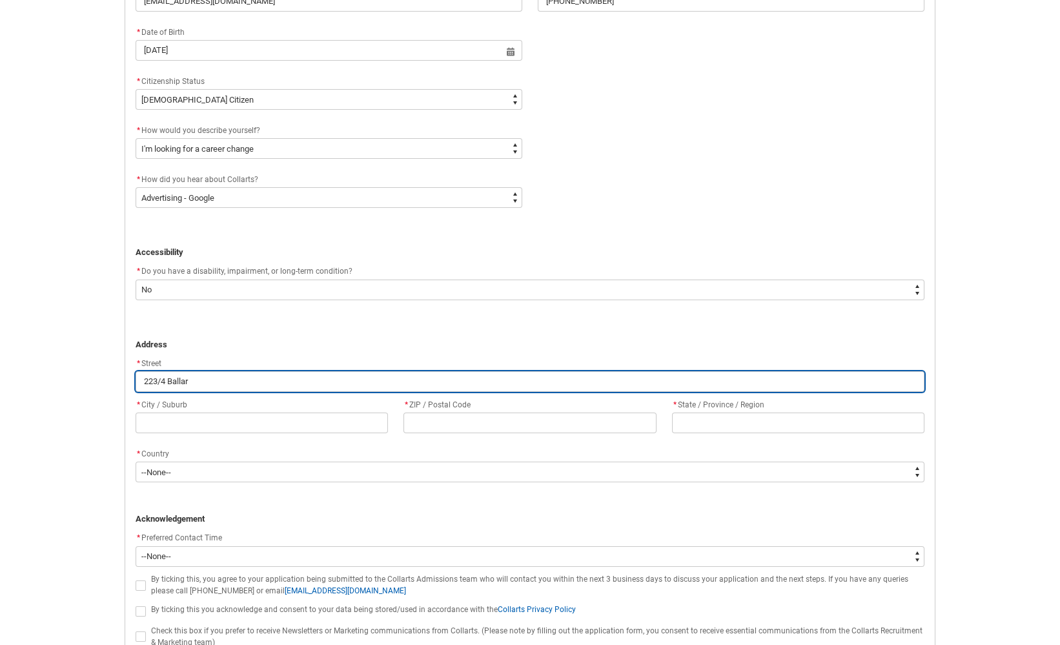
type input "223/4 Ballara"
type lightning-primitive-input-simple "223/4 Ballarat"
type input "223/4 Ballarat"
type lightning-primitive-input-simple "223/4 Ballarat"
type input "223/4 Ballarat"
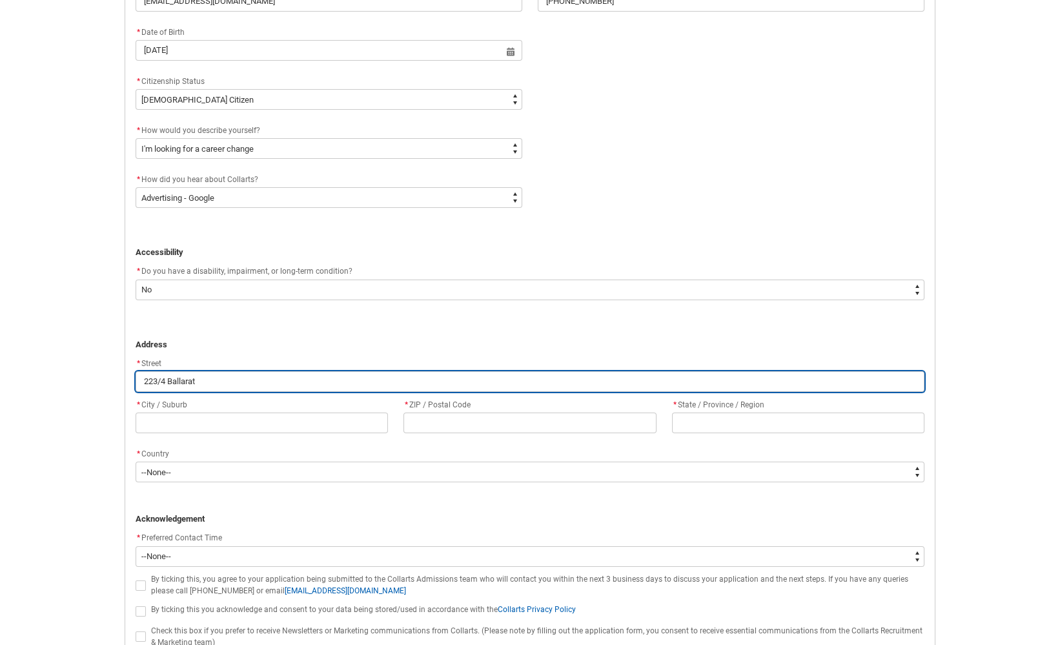
type lightning-primitive-input-simple "223/4 Ballarat S"
type input "223/4 Ballarat S"
type lightning-primitive-input-simple "[STREET_ADDRESS]"
type input "[STREET_ADDRESS]"
type lightning-primitive-input-simple "[STREET_ADDRESS]"
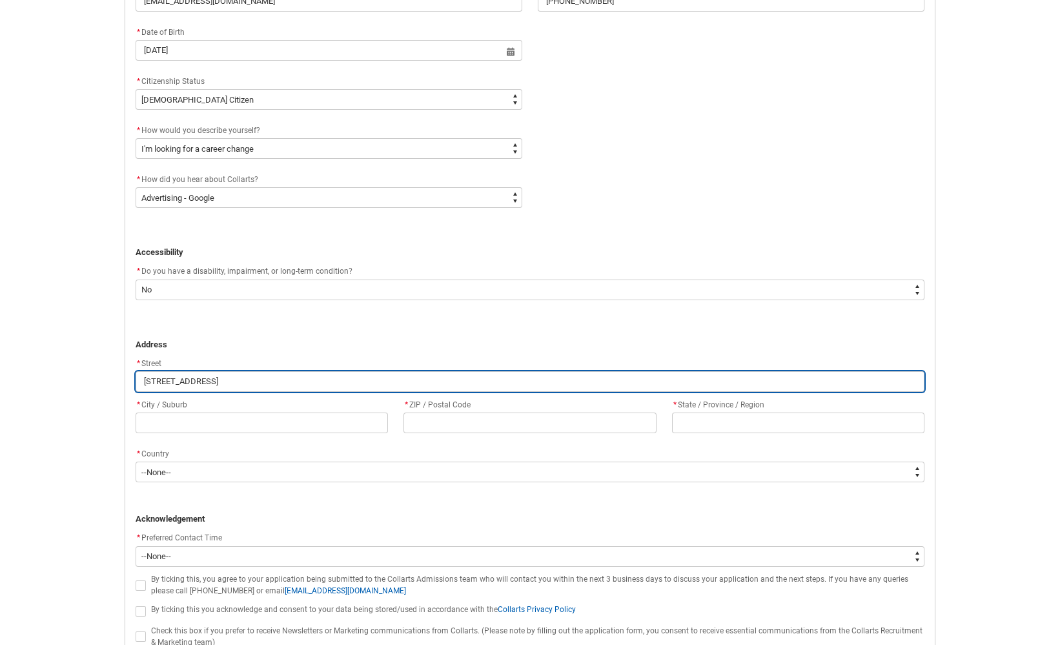
type input "[STREET_ADDRESS]"
type lightning-primitive-input-simple "[STREET_ADDRESS]"
type input "[STREET_ADDRESS]"
type lightning-primitive-input-simple "[STREET_ADDRESS]"
type input "[STREET_ADDRESS]"
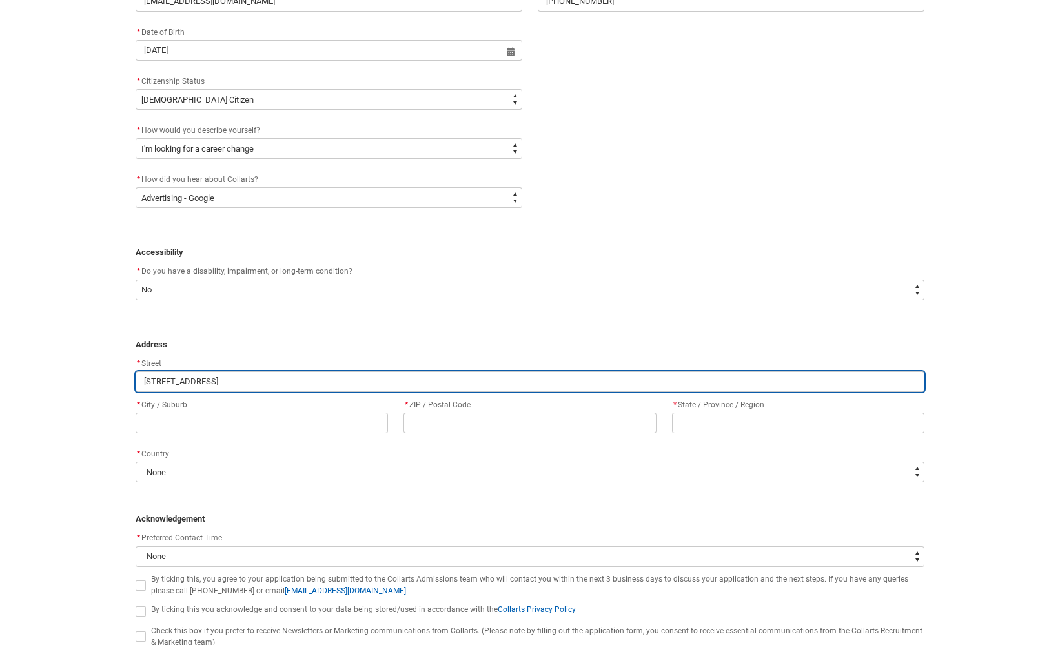
type lightning-primitive-input-simple "[STREET_ADDRESS]"
type input "[STREET_ADDRESS]"
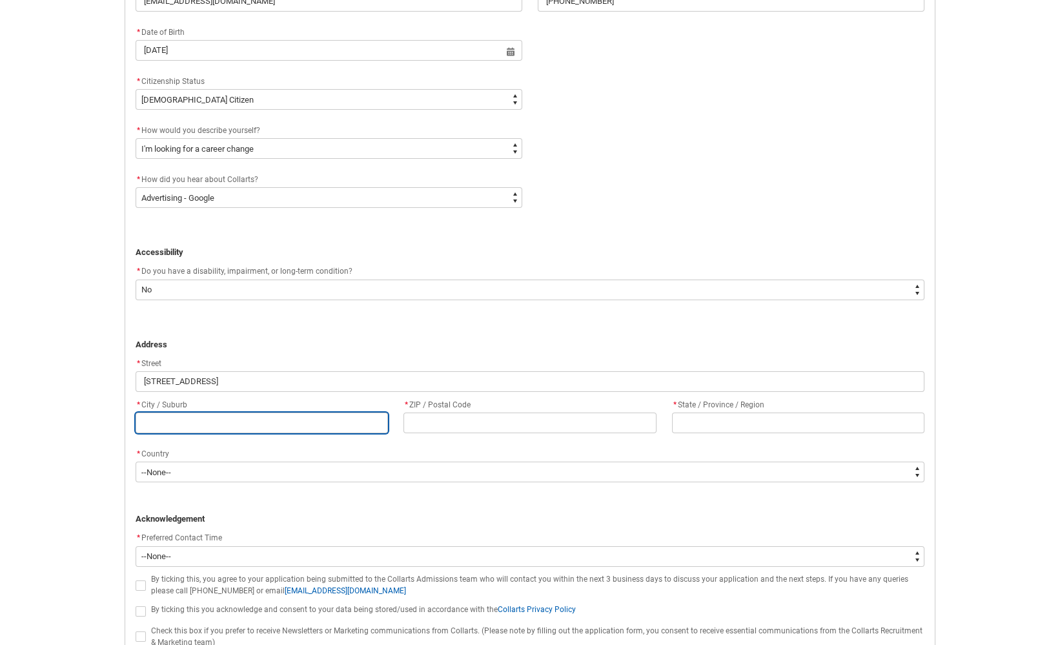
type lightning-primitive-input-simple "B"
type input "B"
type lightning-primitive-input-simple "Br"
type input "Br"
type lightning-primitive-input-simple "Bru"
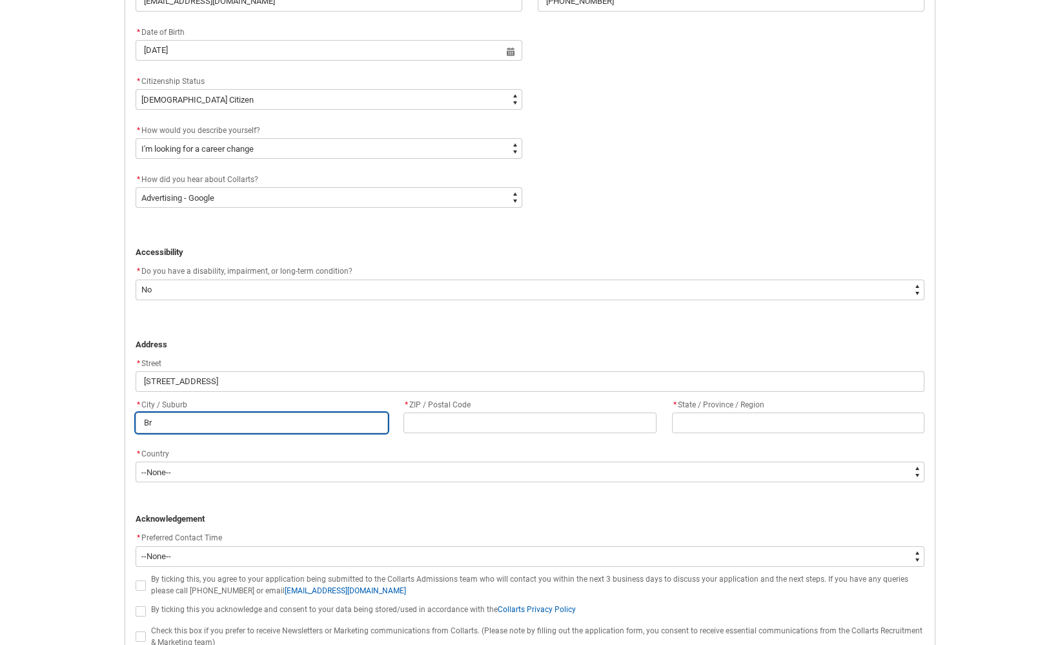
type input "Bru"
type lightning-primitive-input-simple "Brun"
type input "Brun"
type lightning-primitive-input-simple "Bruns"
type input "Bruns"
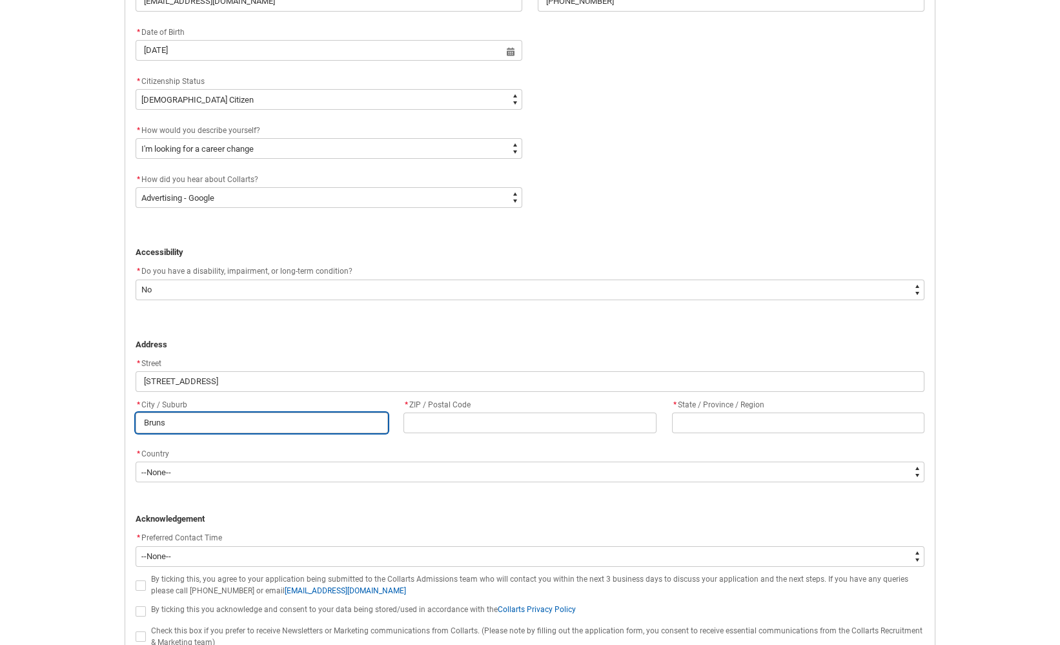
type lightning-primitive-input-simple "Brunsw"
type input "Brunsw"
type lightning-primitive-input-simple "Brunswi"
type input "Brunswi"
type lightning-primitive-input-simple "Brunswic"
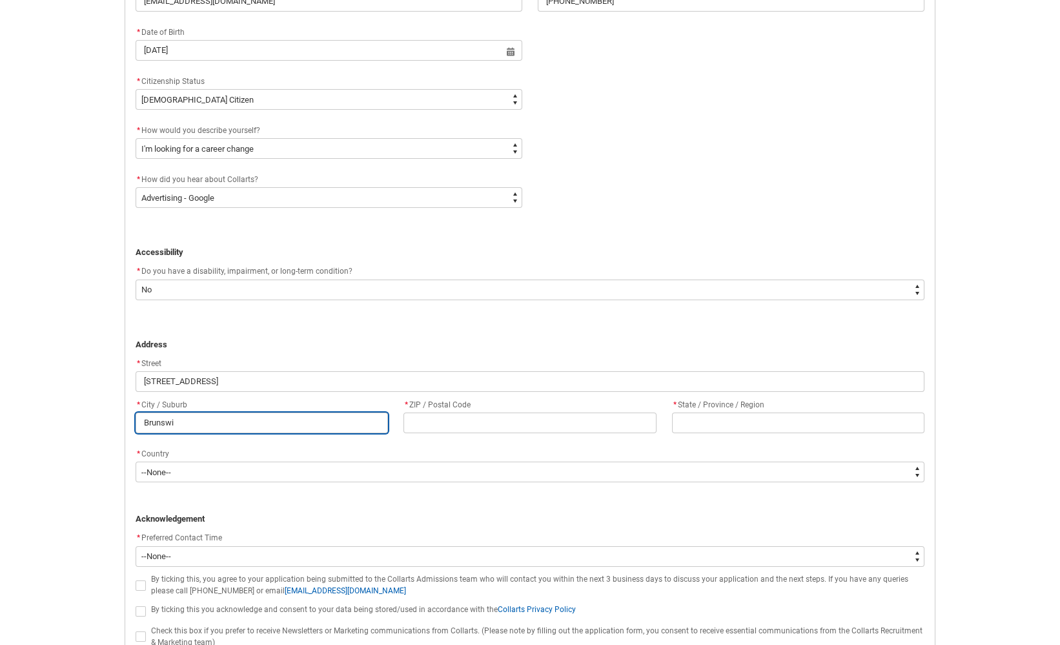
type input "Brunswic"
type lightning-primitive-input-simple "[GEOGRAPHIC_DATA]"
type input "[GEOGRAPHIC_DATA]"
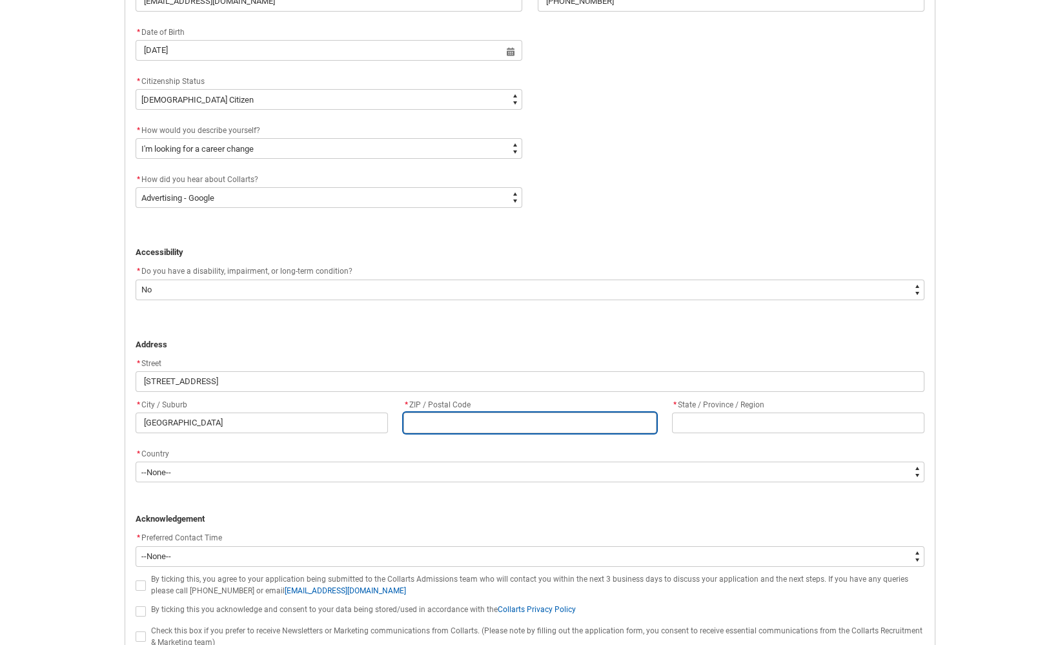
type lightning-primitive-input-simple "3"
type input "3"
type lightning-primitive-input-simple "30"
type input "30"
type lightning-primitive-input-simple "305"
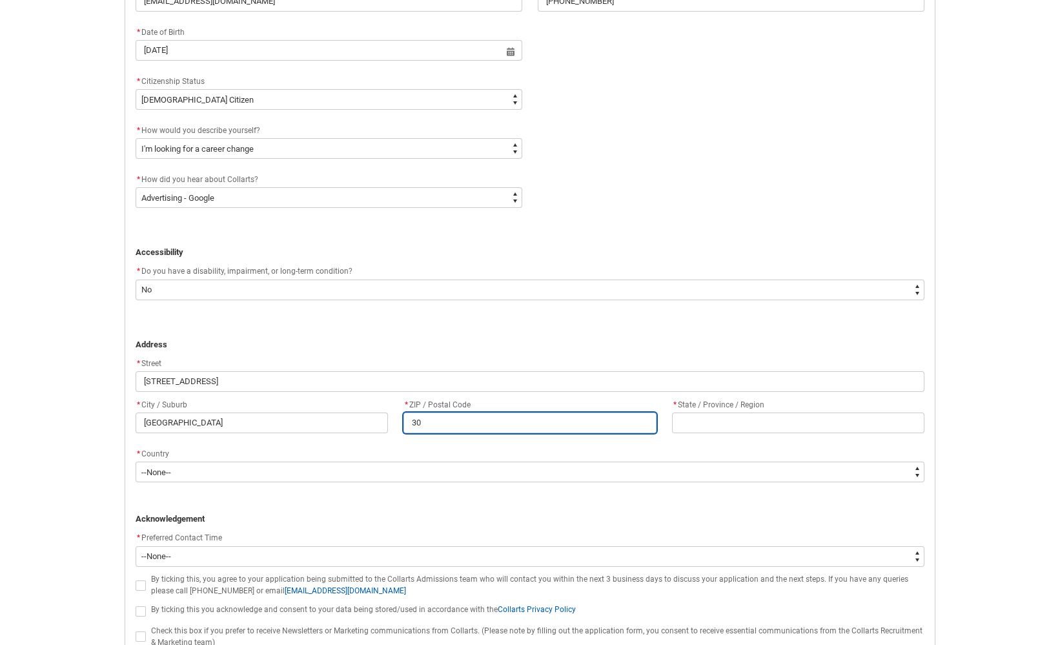
type input "305"
type lightning-primitive-input-simple "3056"
type input "3056"
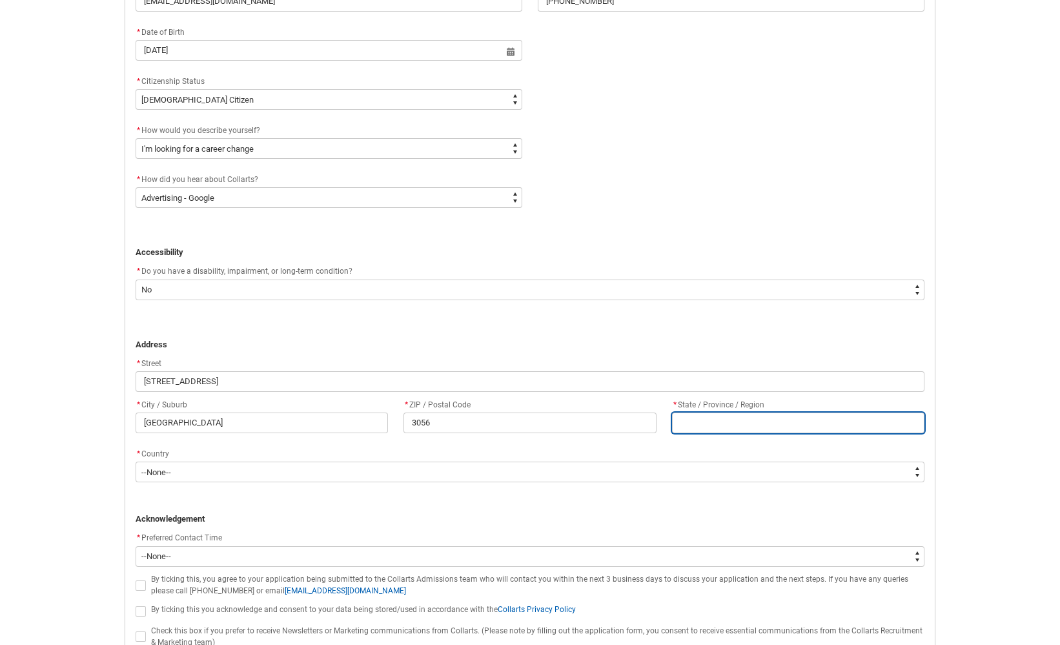
type lightning-primitive-input-simple "V"
type input "V"
type lightning-primitive-input-simple "VI"
type input "VI"
type lightning-primitive-input-simple "VIC"
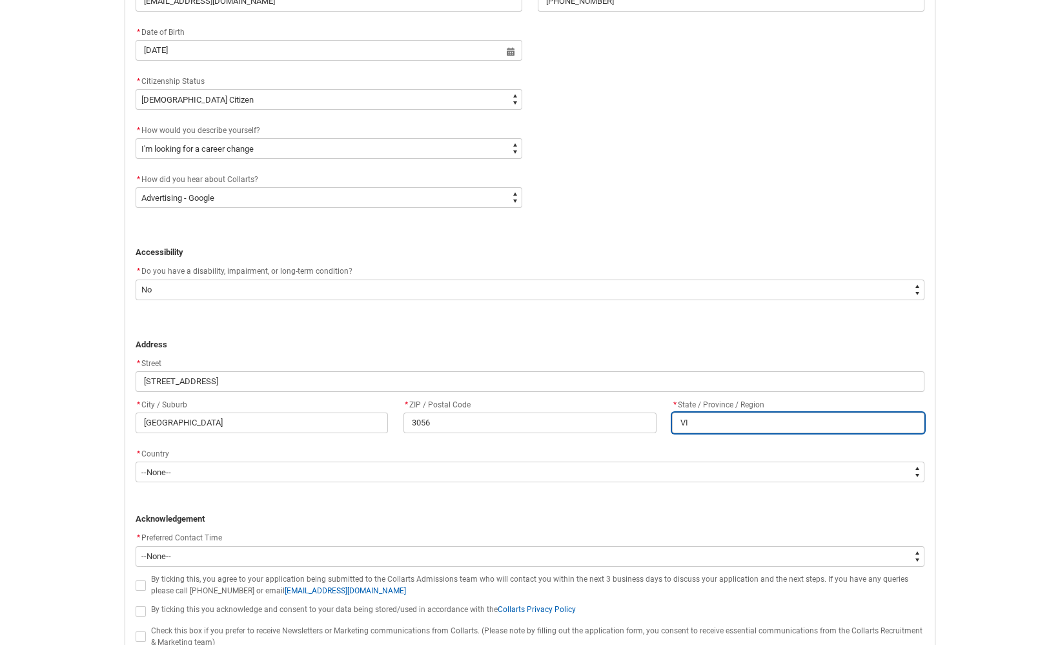
type input "VIC"
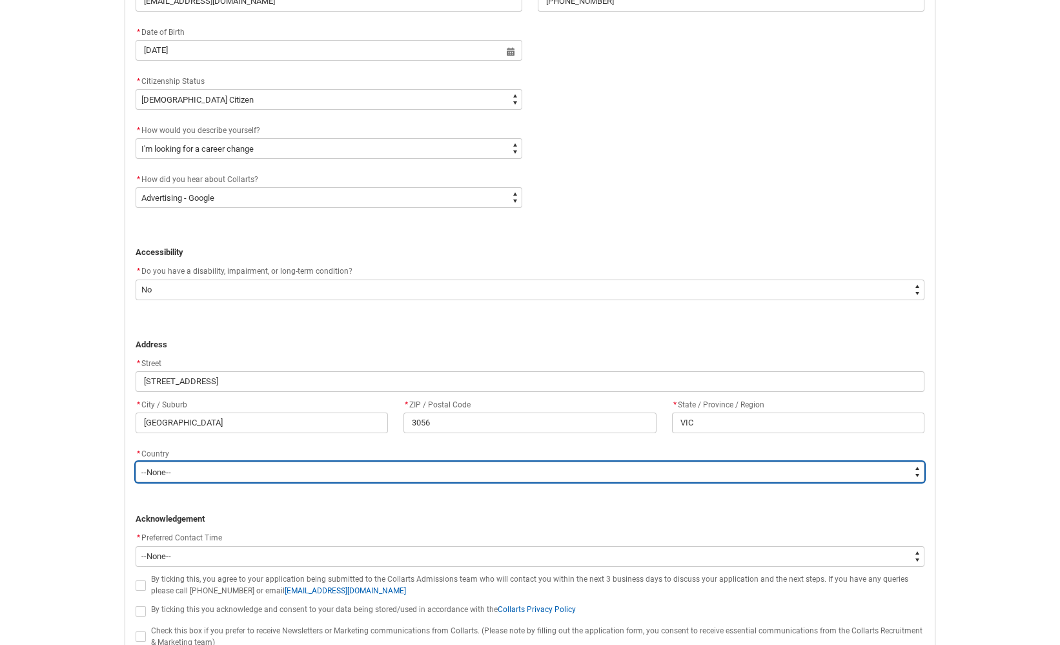
type lightning-select "Country_Choice.1101"
select select "Country_Choice.1101"
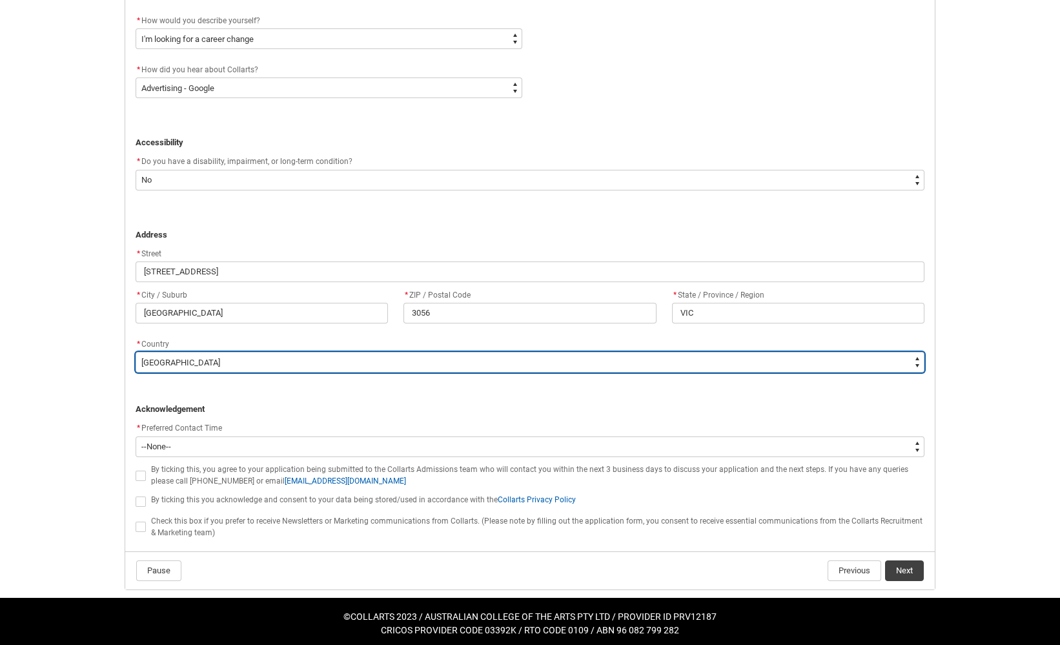
scroll to position [680, 0]
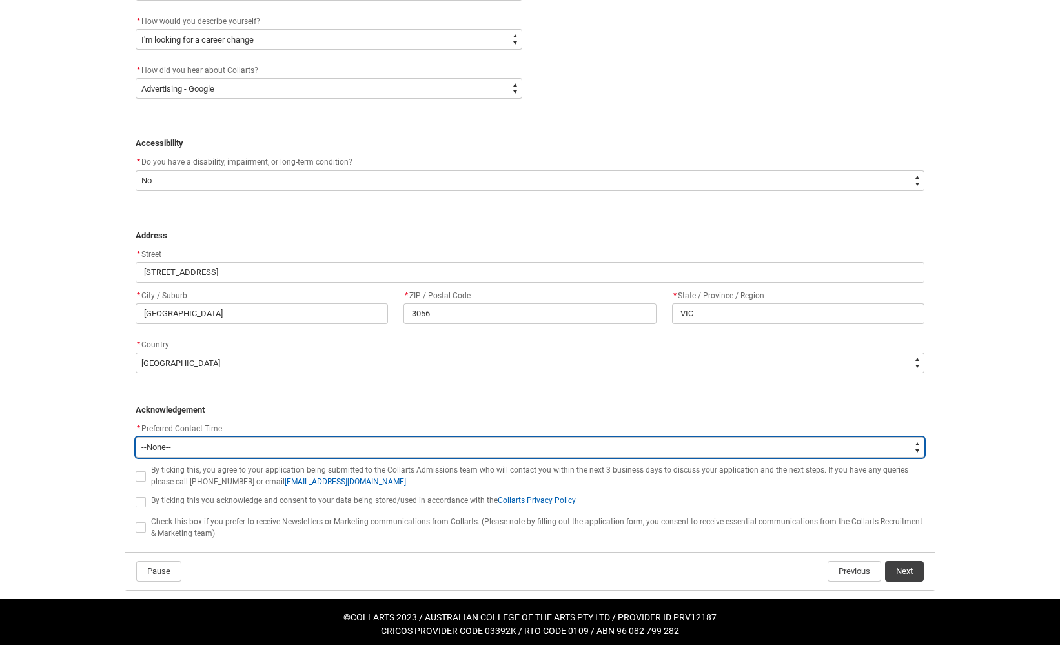
type lightning-select "P_Contact_Time_Morning"
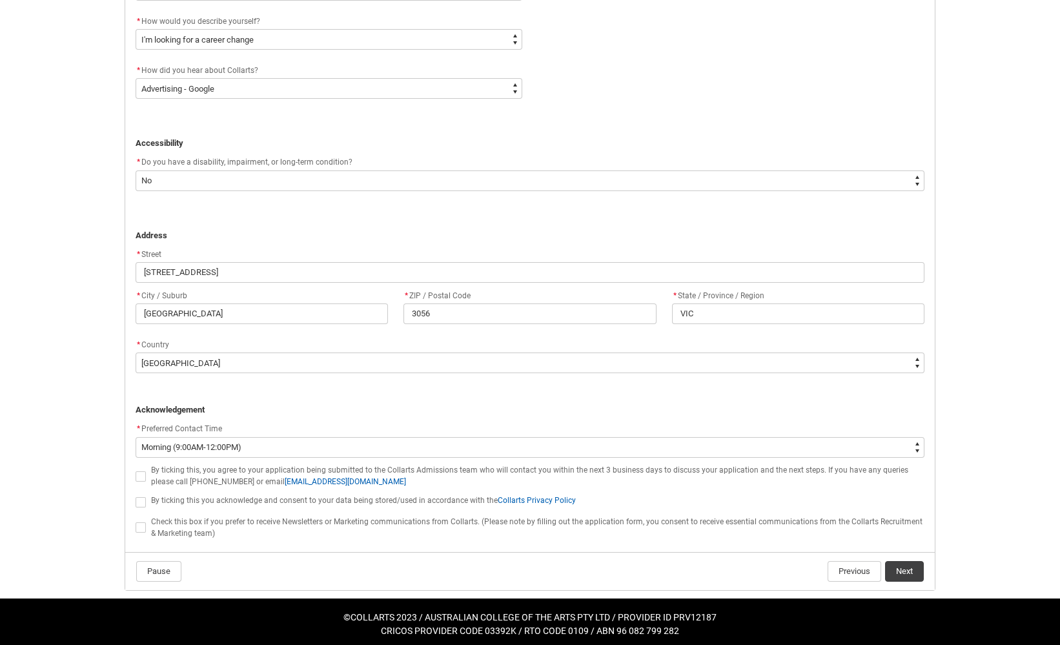
click at [143, 473] on span "REDU_Application_Form_for_Applicant flow" at bounding box center [141, 476] width 10 height 10
click at [136, 469] on input "REDU_Application_Form_for_Applicant flow" at bounding box center [135, 469] width 1 height 1
click at [138, 499] on span "REDU_Application_Form_for_Applicant flow" at bounding box center [141, 502] width 10 height 10
click at [136, 495] on input "REDU_Application_Form_for_Applicant flow" at bounding box center [135, 495] width 1 height 1
click at [139, 522] on span "REDU_Application_Form_for_Applicant flow" at bounding box center [141, 527] width 10 height 10
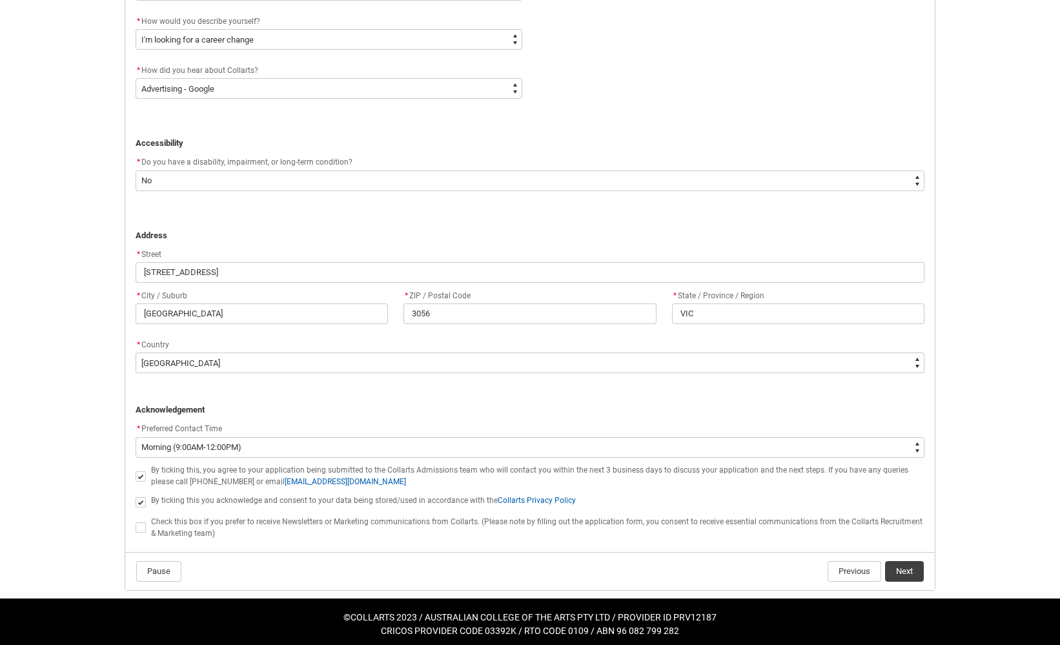
click at [136, 521] on input "REDU_Application_Form_for_Applicant flow" at bounding box center [135, 520] width 1 height 1
click at [917, 564] on button "Next" at bounding box center [904, 571] width 39 height 21
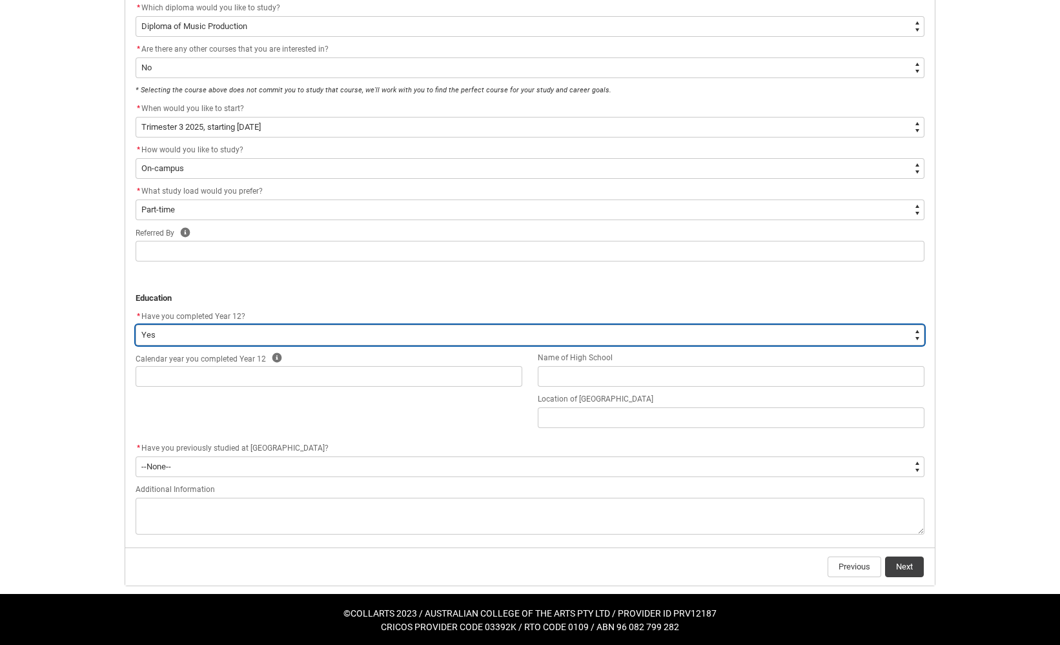
scroll to position [359, 0]
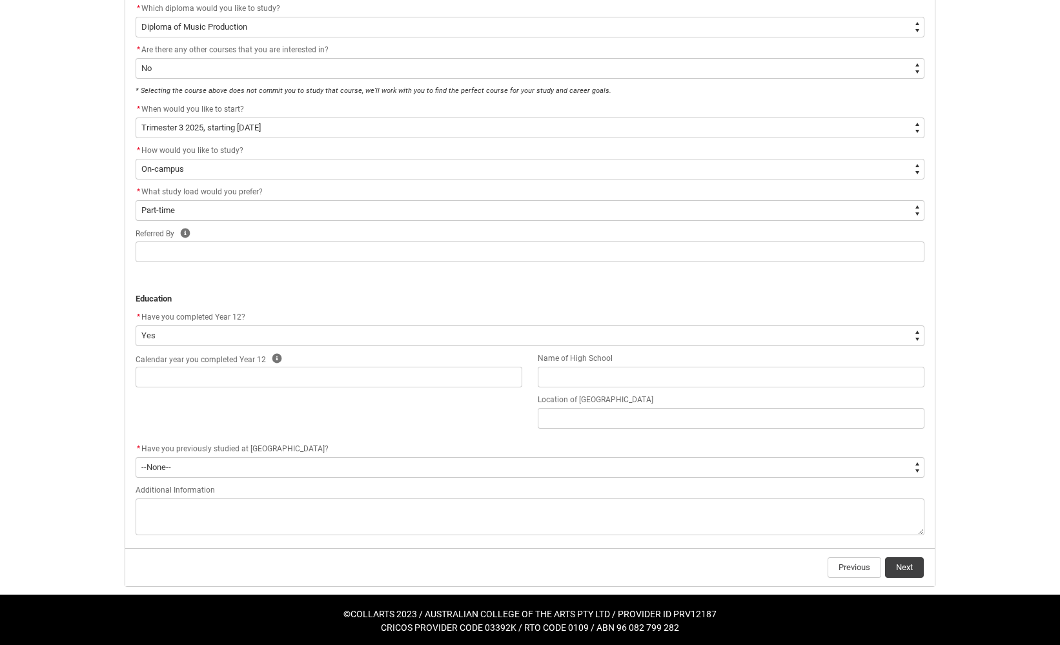
click at [275, 355] on icon "REDU_Application_Form_for_Applicant flow" at bounding box center [277, 359] width 10 height 10
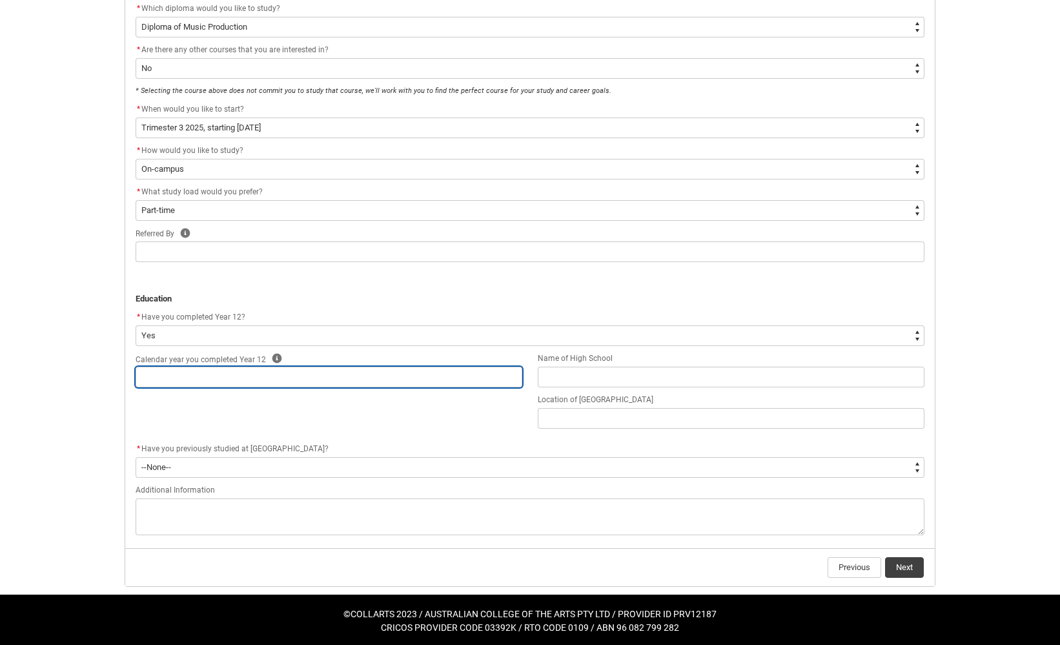
click at [286, 377] on input "REDU_Application_Form_for_Applicant flow" at bounding box center [329, 377] width 387 height 21
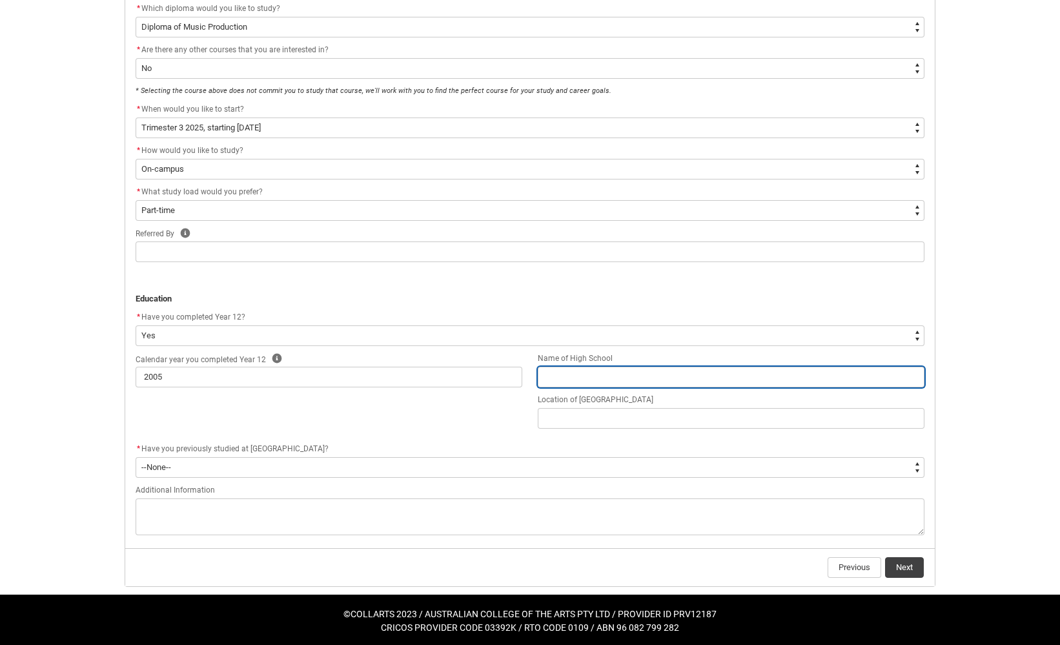
click at [604, 374] on input "REDU_Application_Form_for_Applicant flow" at bounding box center [731, 377] width 387 height 21
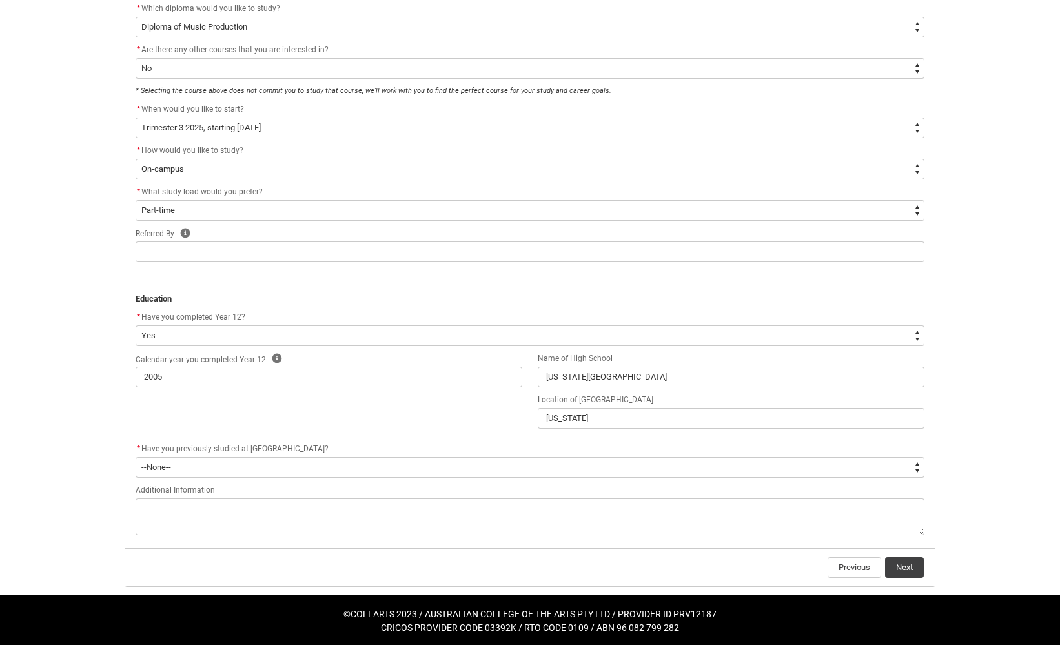
click at [902, 562] on button "Next" at bounding box center [904, 567] width 39 height 21
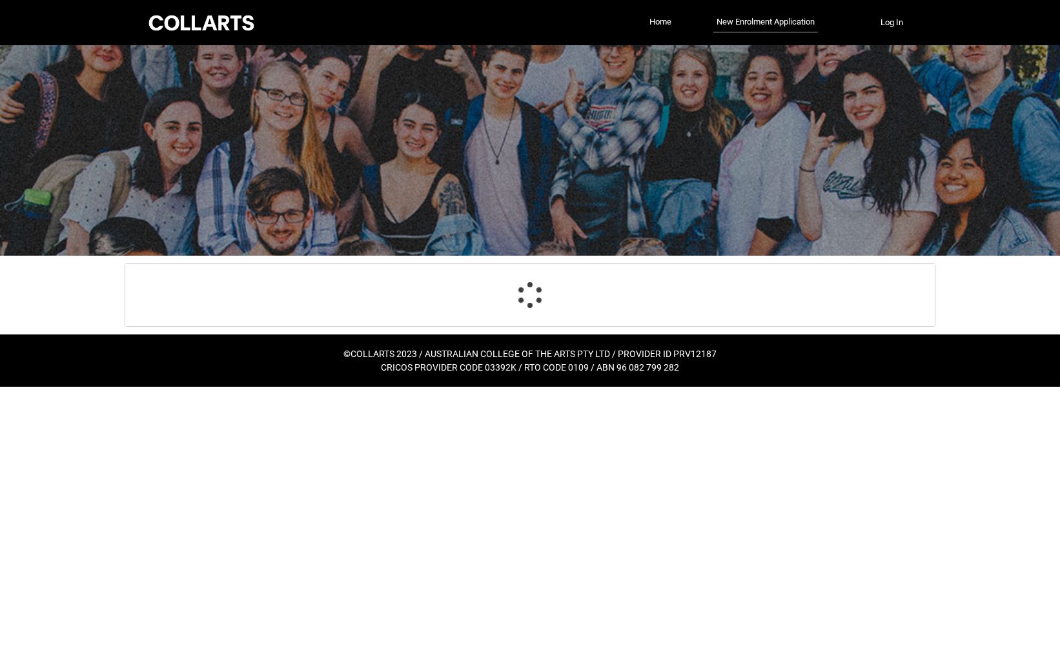
scroll to position [0, 0]
